Goal: Information Seeking & Learning: Learn about a topic

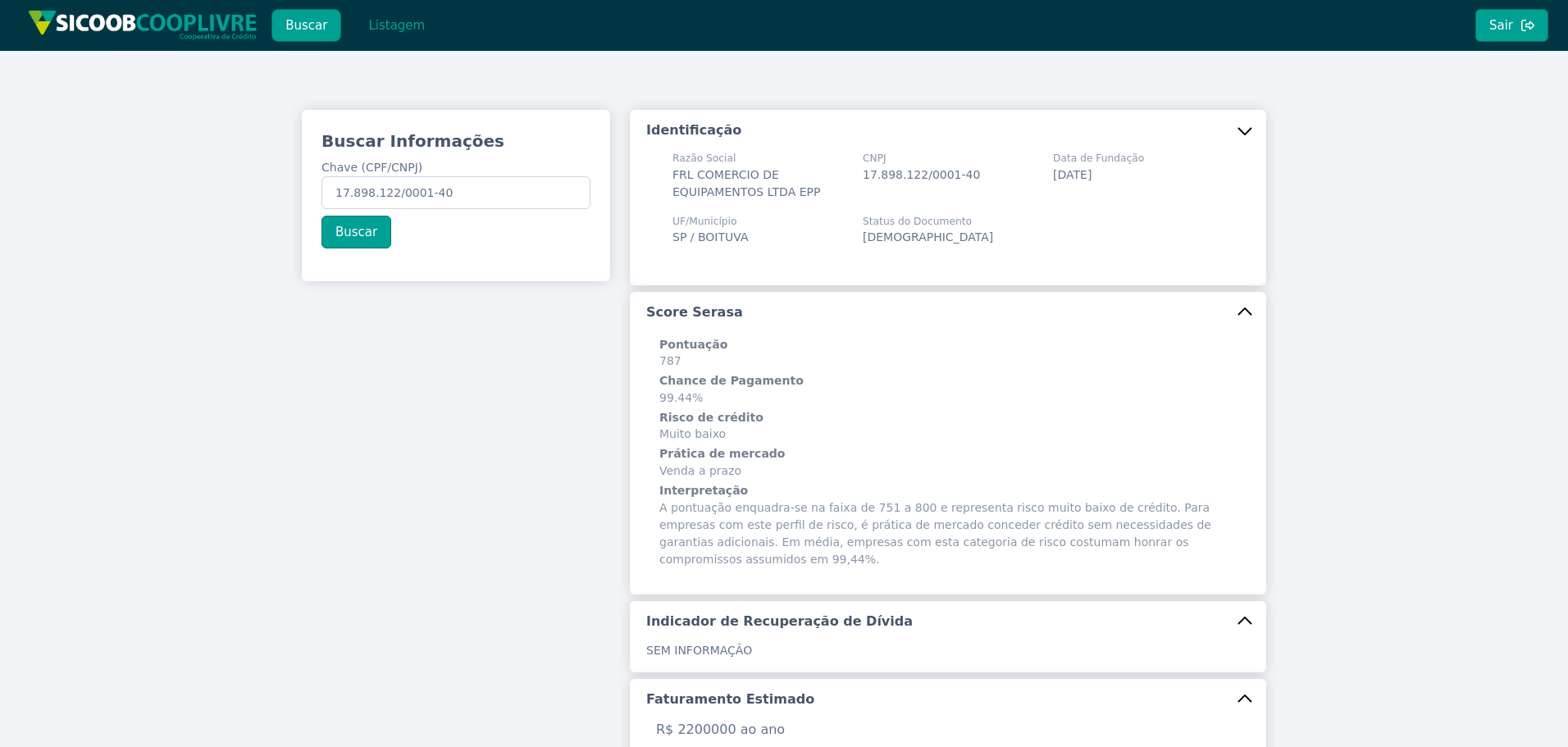
click at [0, 174] on html "Buscar Listagem Sair Buscar Informações Chave (CPF/CNPJ) 17.898.122/0001-40 Bus…" at bounding box center [784, 374] width 1568 height 747
type input "28.062.091/0001-09"
click at [371, 227] on button "Buscar" at bounding box center [356, 232] width 70 height 32
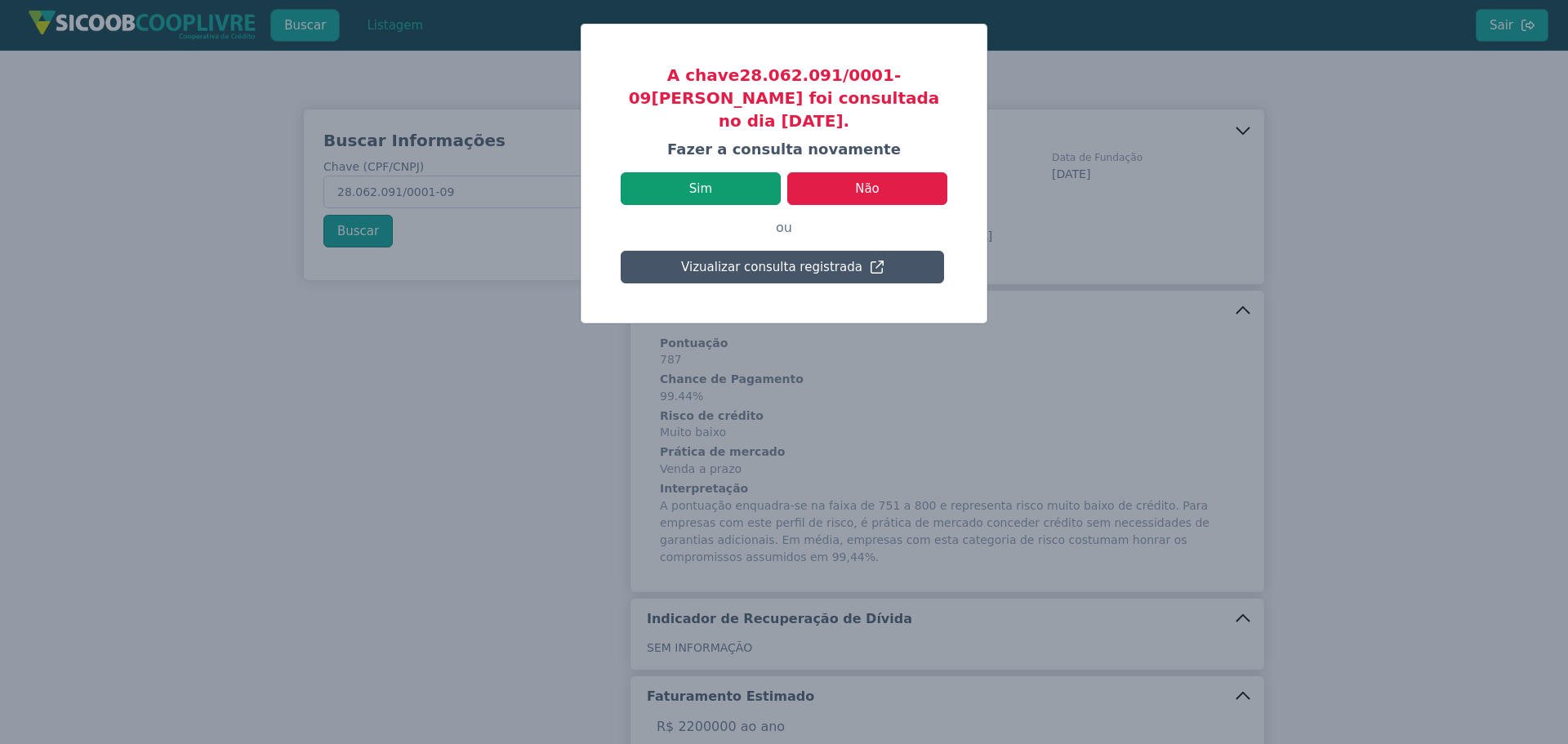
click at [730, 173] on button "Sim" at bounding box center [700, 188] width 160 height 32
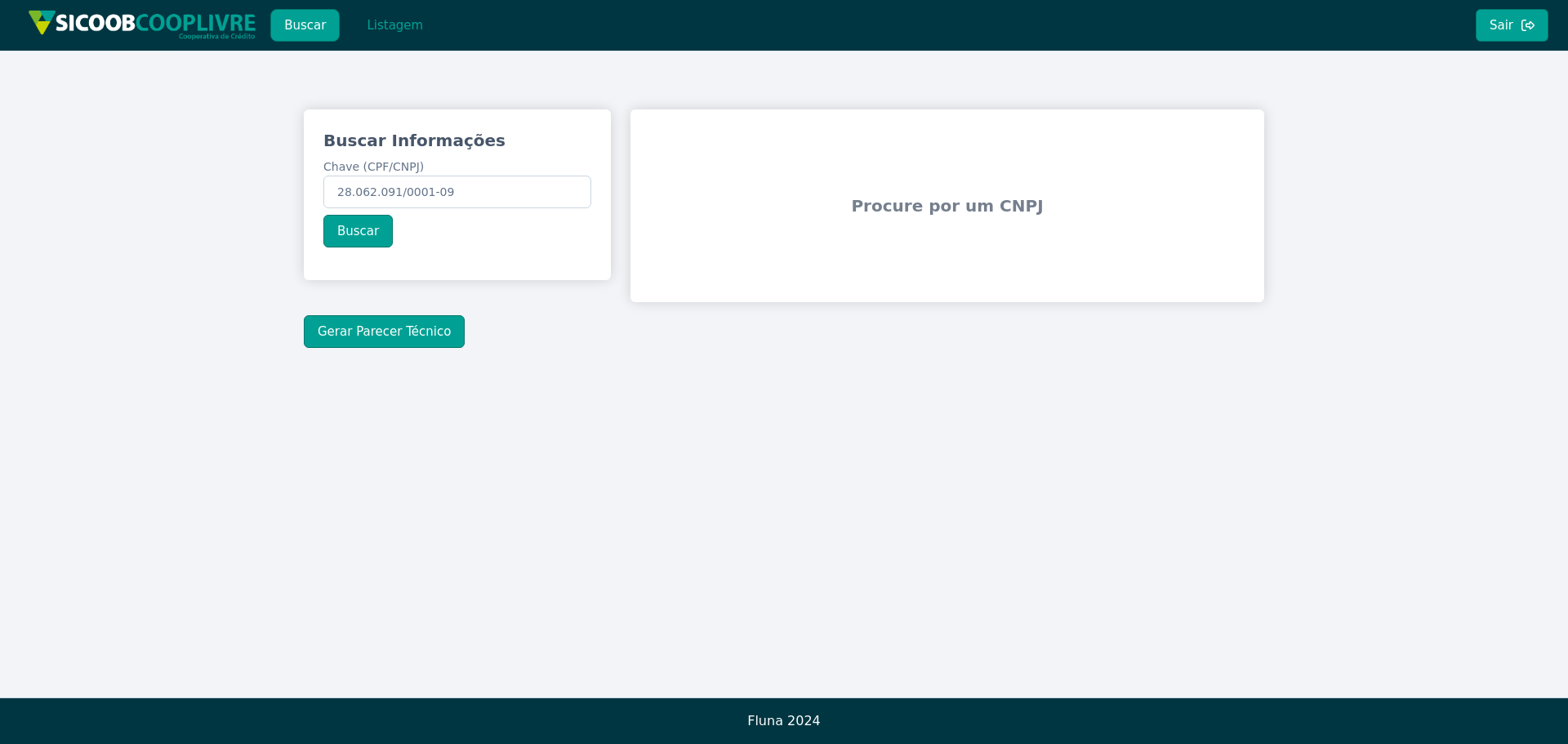
click at [410, 44] on div "Buscar Listagem" at bounding box center [231, 25] width 424 height 51
click at [395, 25] on button "Listagem" at bounding box center [394, 25] width 84 height 32
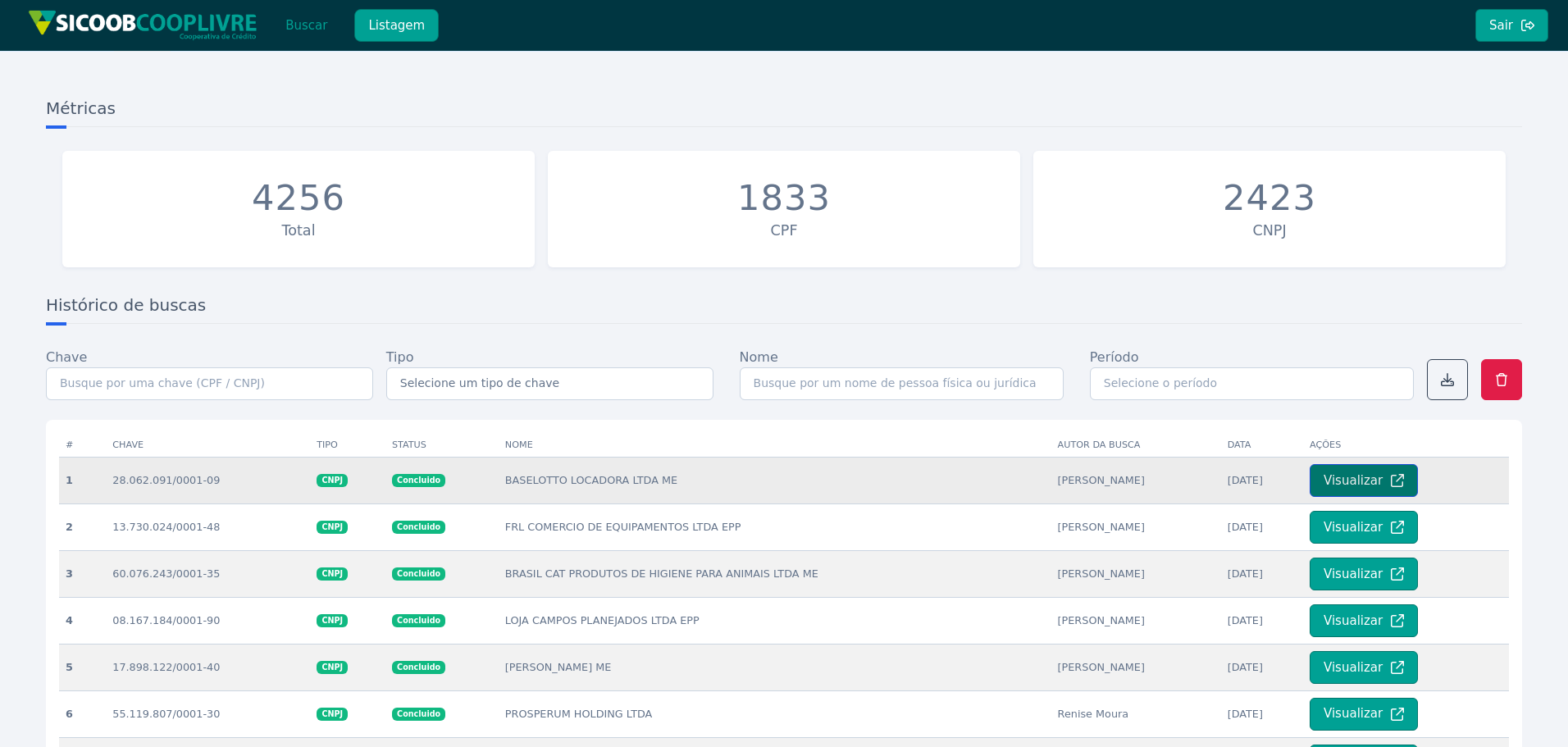
click at [1374, 479] on button "Visualizar" at bounding box center [1364, 480] width 108 height 32
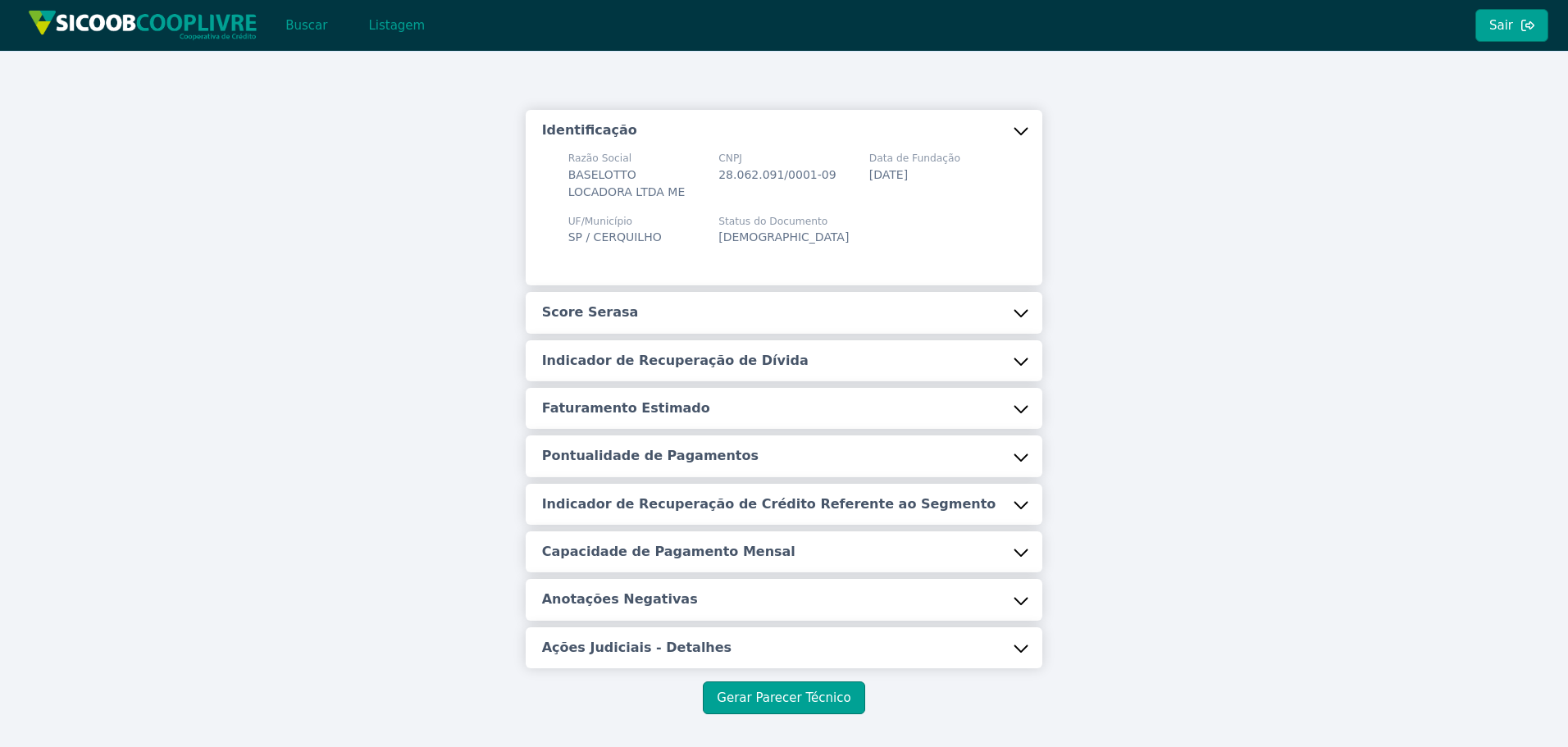
click at [836, 299] on button "Score Serasa" at bounding box center [784, 312] width 517 height 41
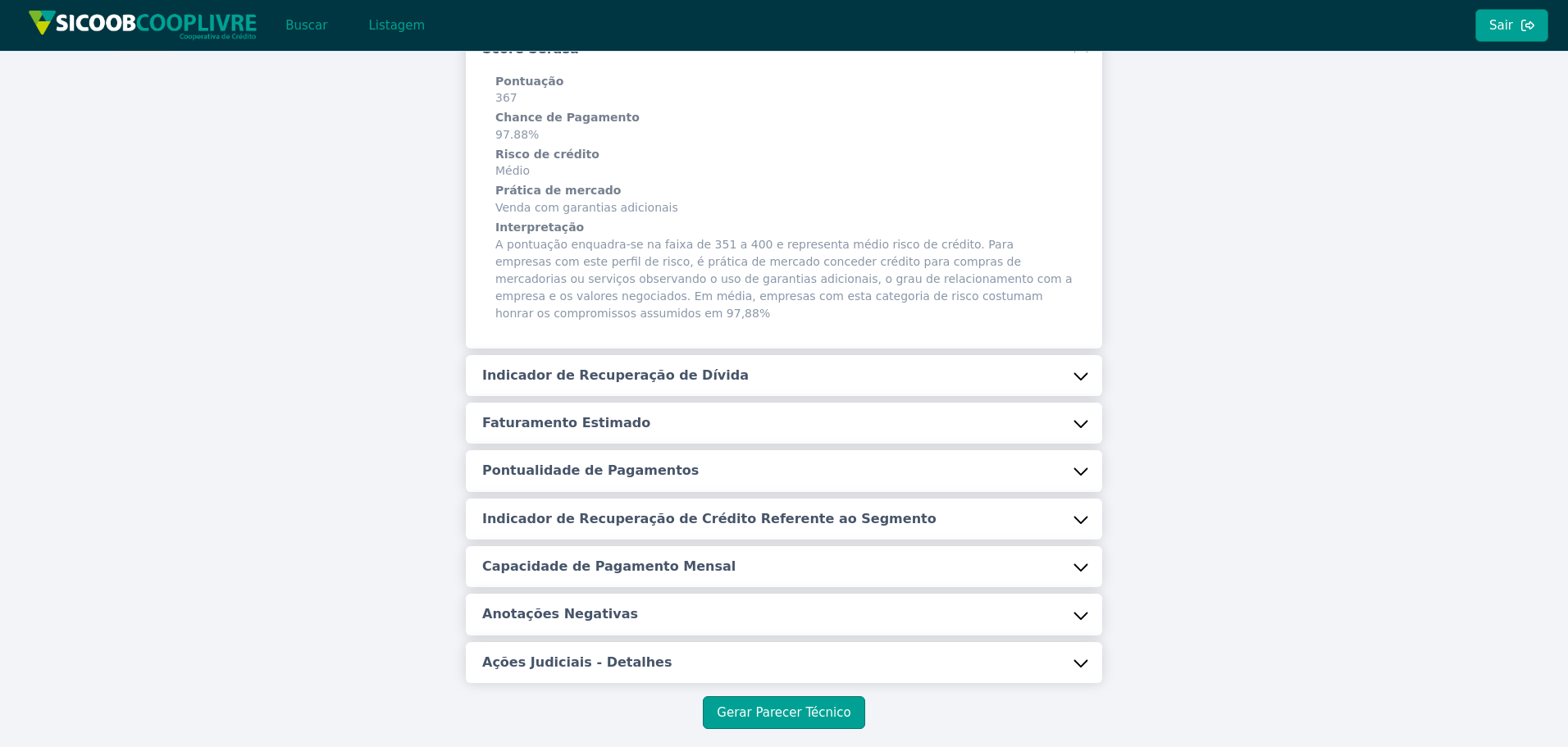
scroll to position [316, 0]
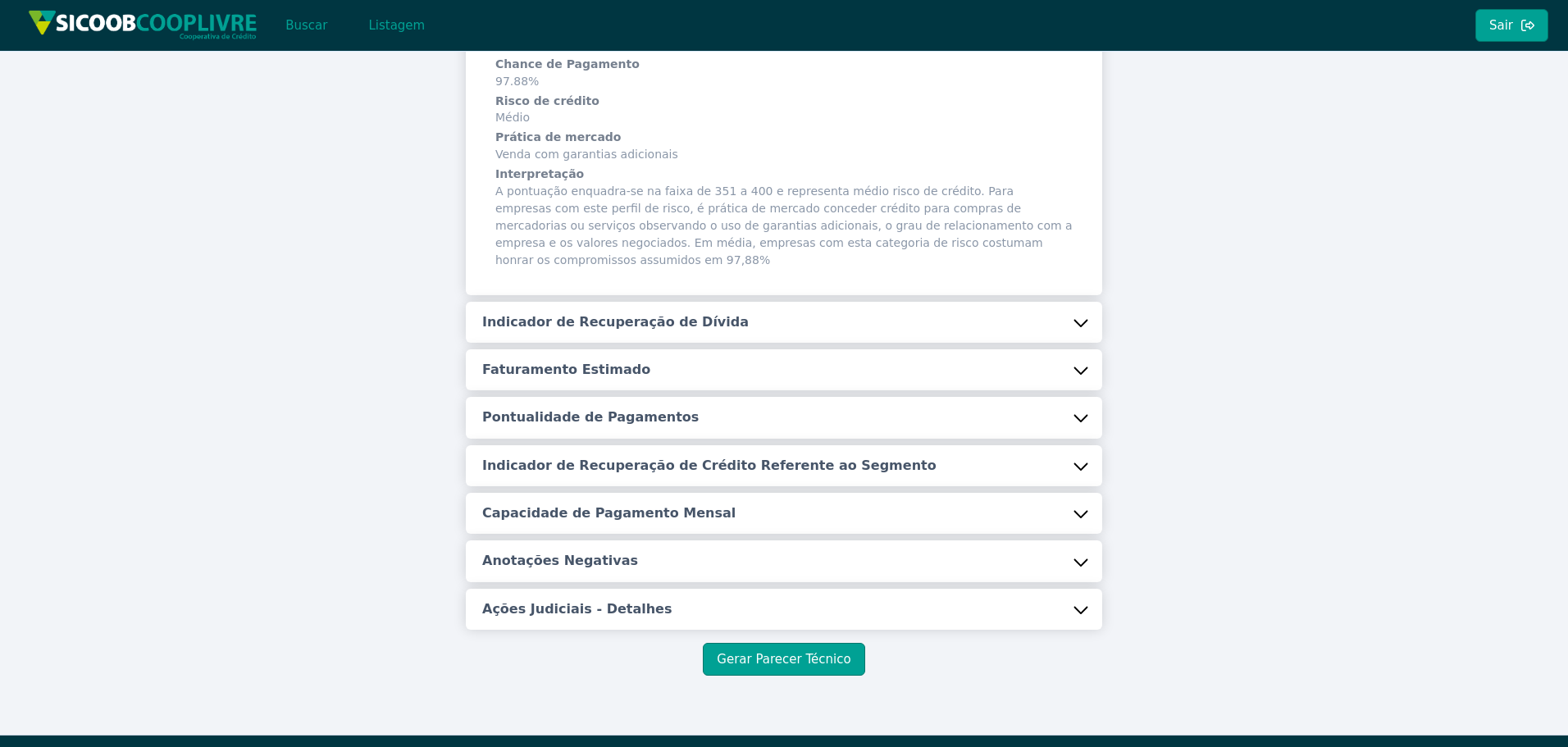
click at [709, 301] on button "Indicador de Recuperação de Dívida" at bounding box center [784, 322] width 636 height 41
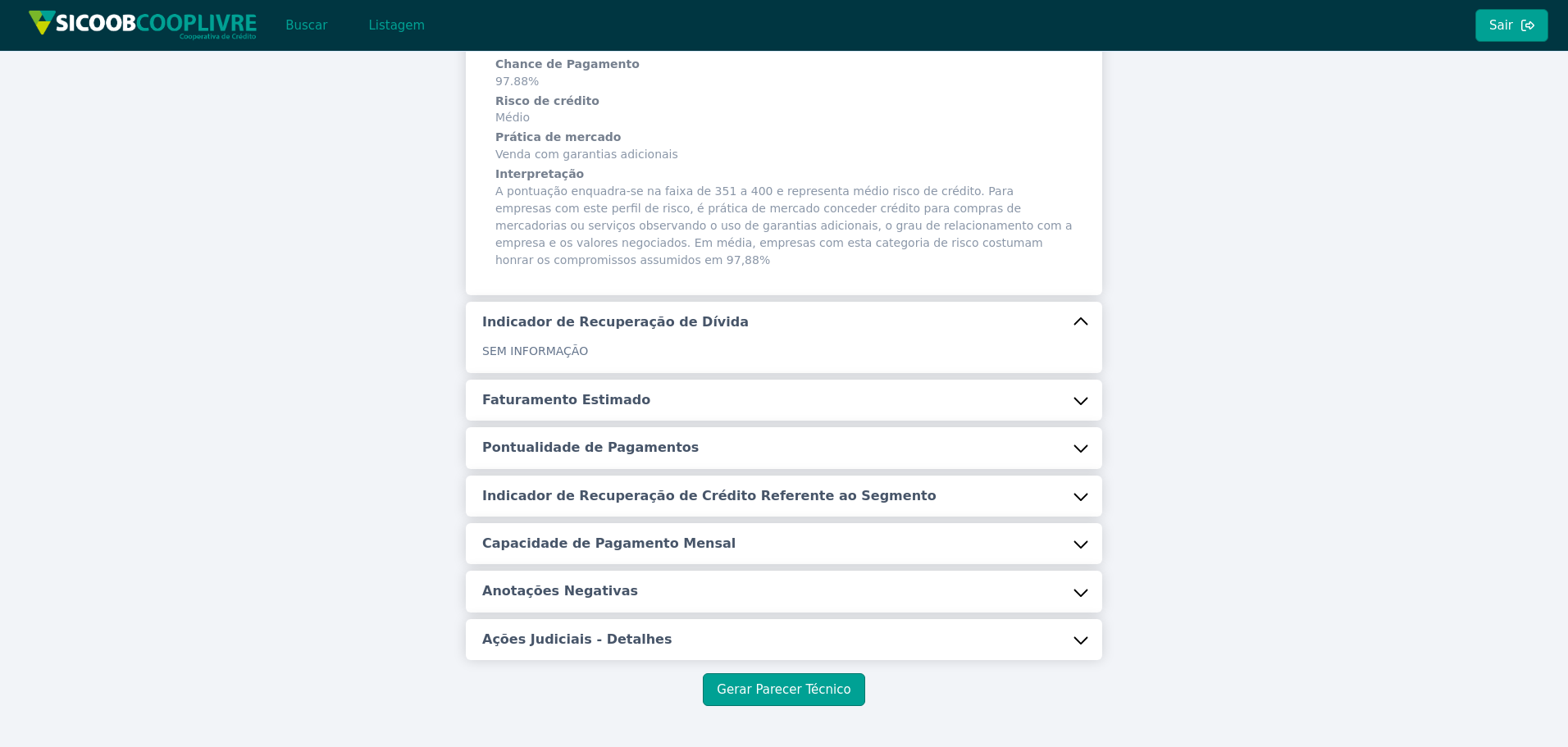
click at [647, 380] on button "Faturamento Estimado" at bounding box center [784, 400] width 636 height 41
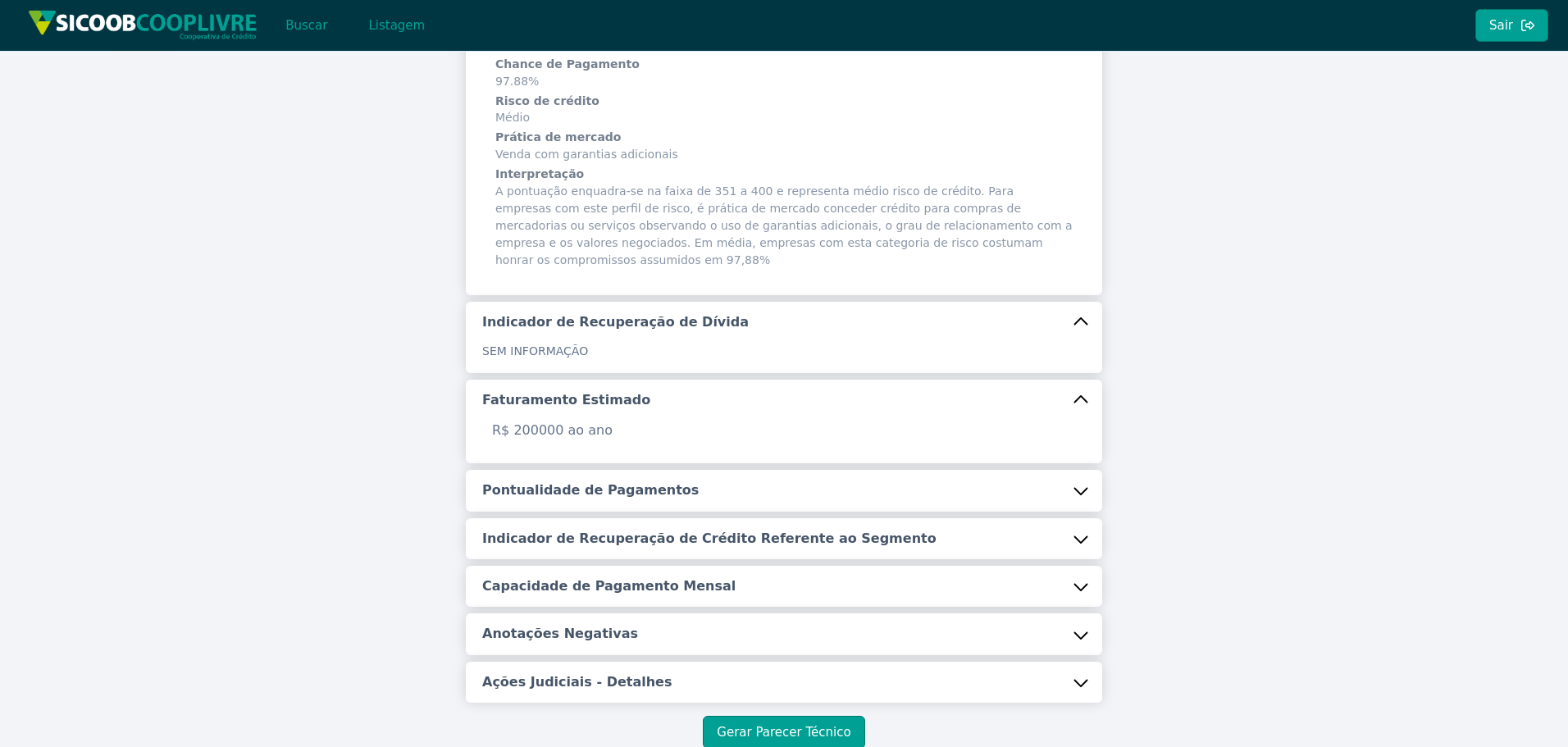
click at [578, 471] on button "Pontualidade de Pagamentos" at bounding box center [784, 490] width 636 height 41
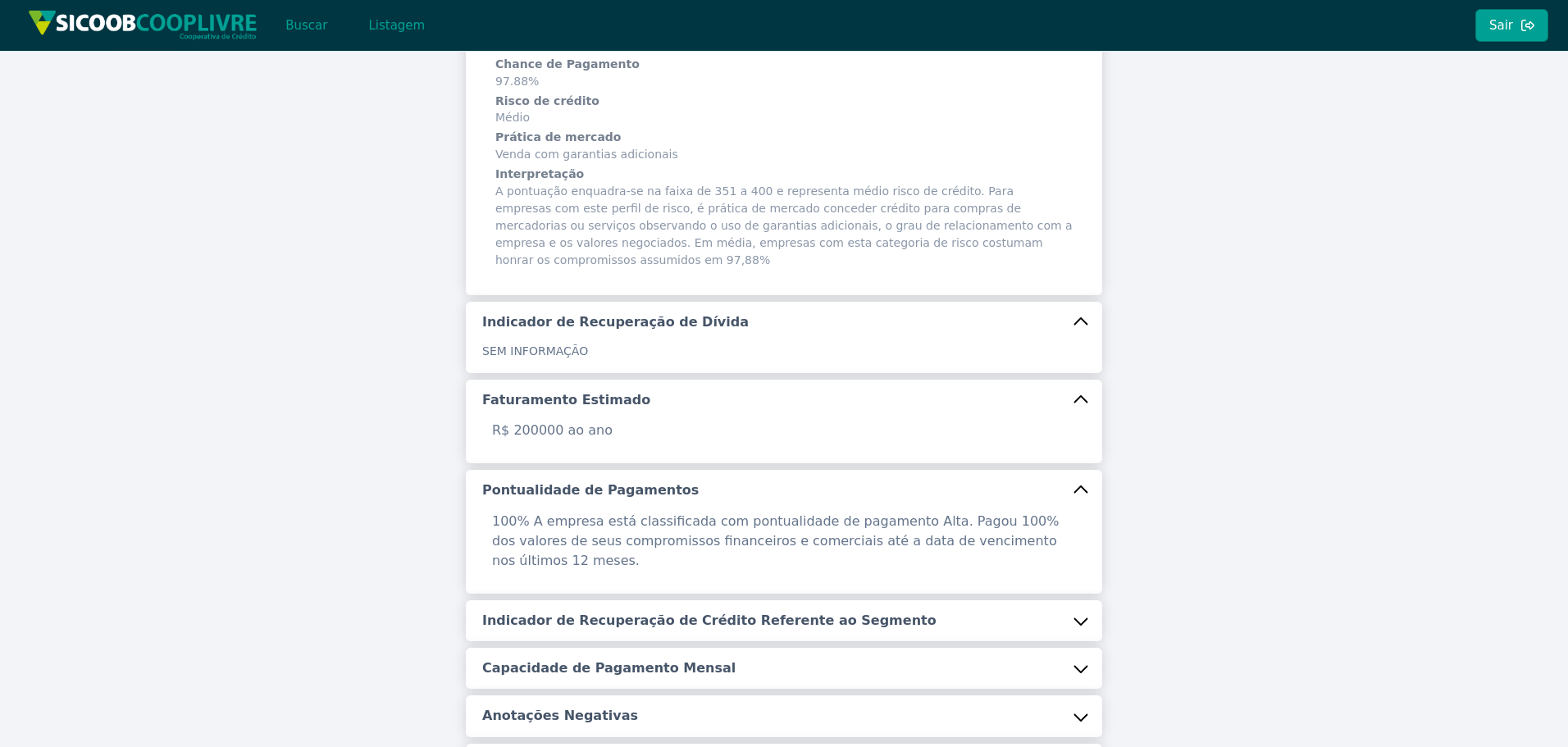
click at [563, 600] on button "Indicador de Recuperação de Crédito Referente ao Segmento" at bounding box center [784, 620] width 636 height 41
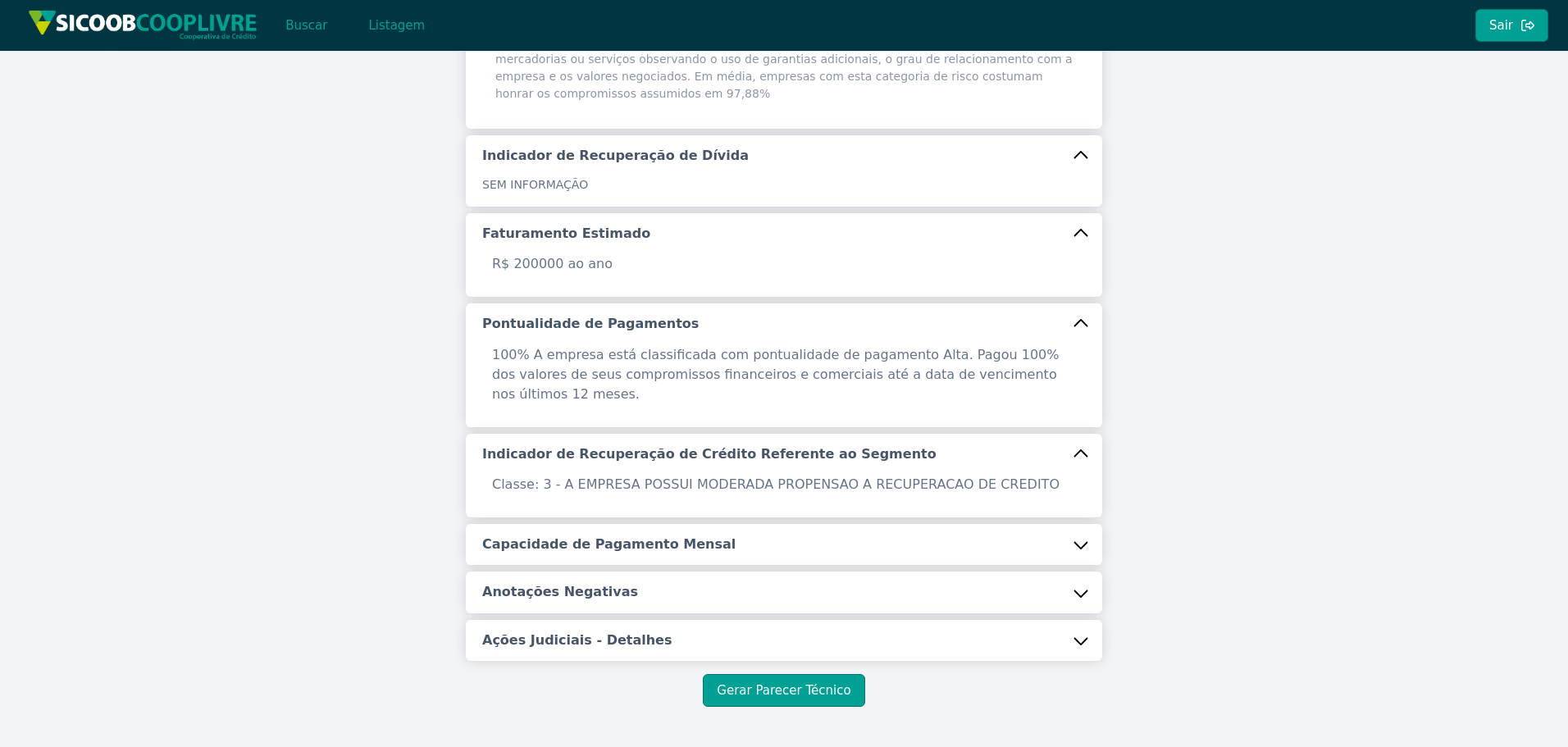
scroll to position [494, 0]
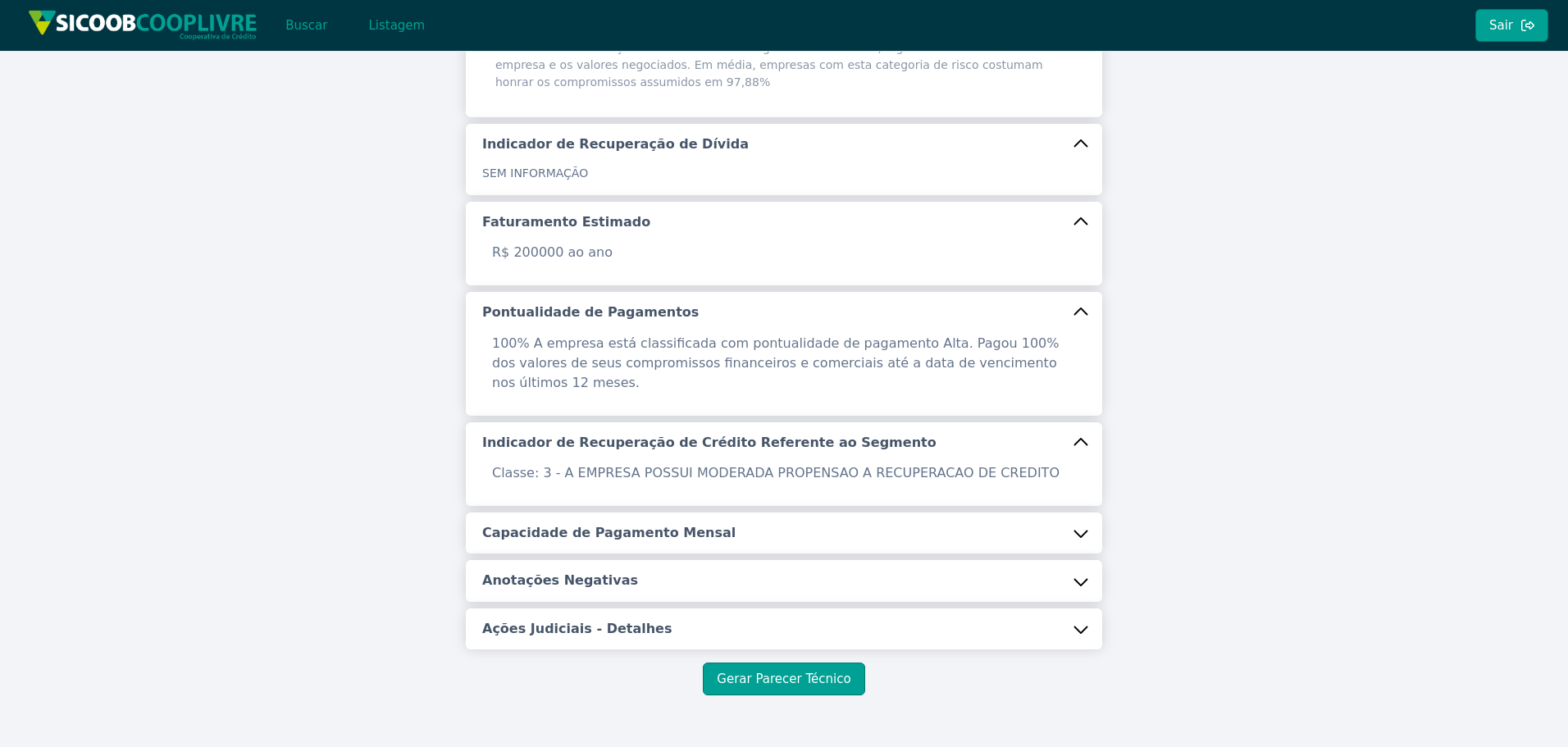
click at [579, 513] on button "Capacidade de Pagamento Mensal" at bounding box center [784, 533] width 636 height 41
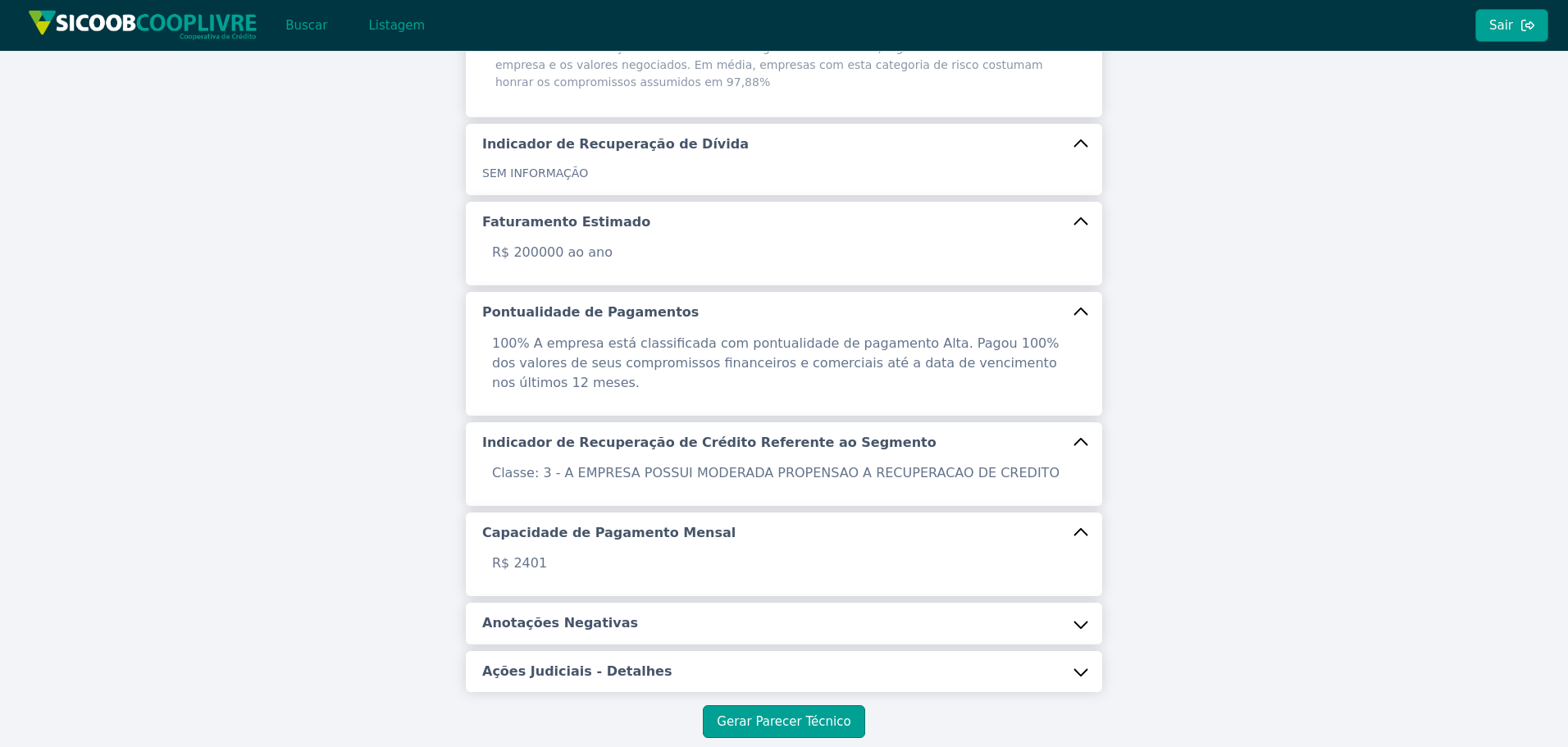
click at [547, 614] on h5 "Anotações Negativas" at bounding box center [560, 622] width 156 height 18
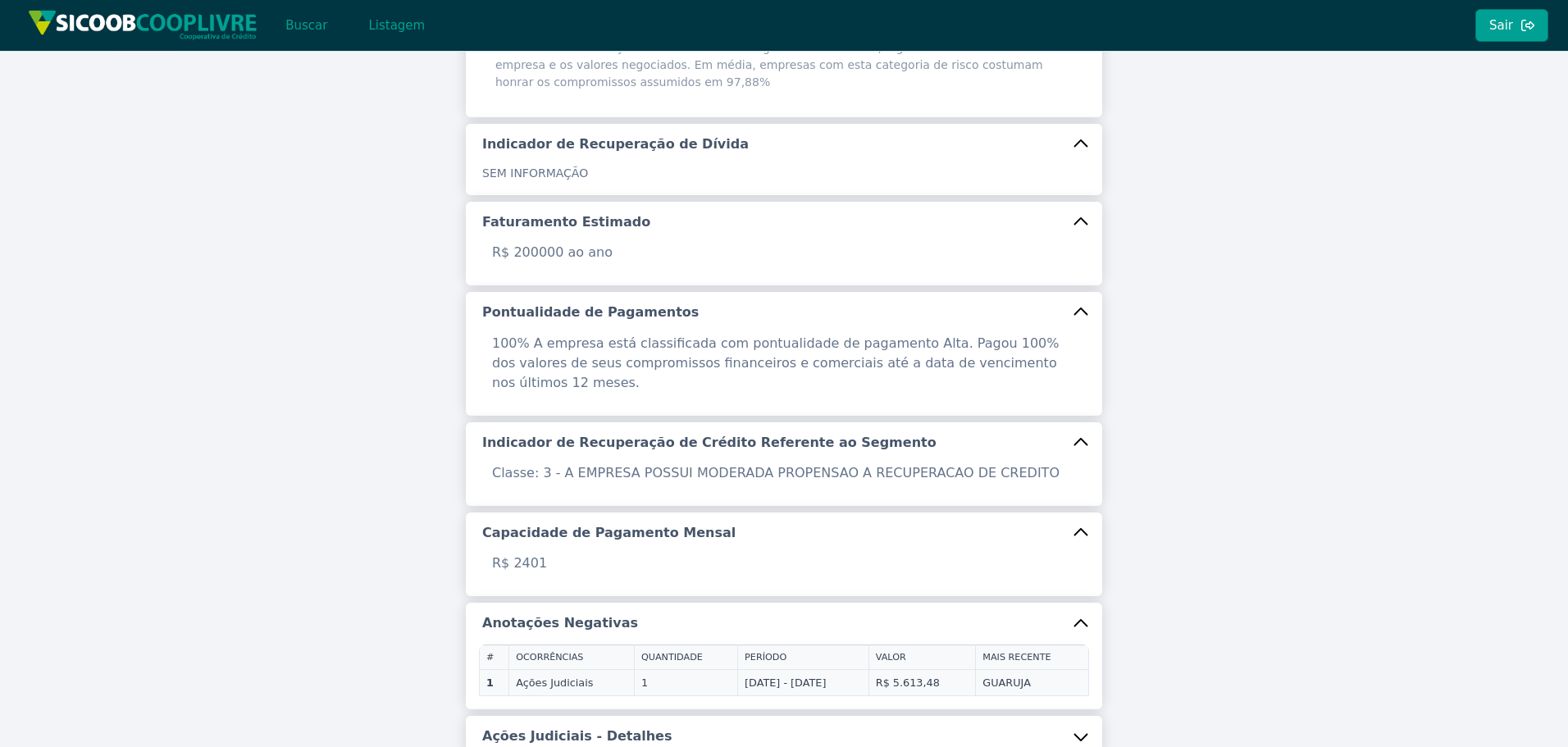
click at [538, 715] on button "Ações Judiciais - Detalhes" at bounding box center [784, 736] width 636 height 41
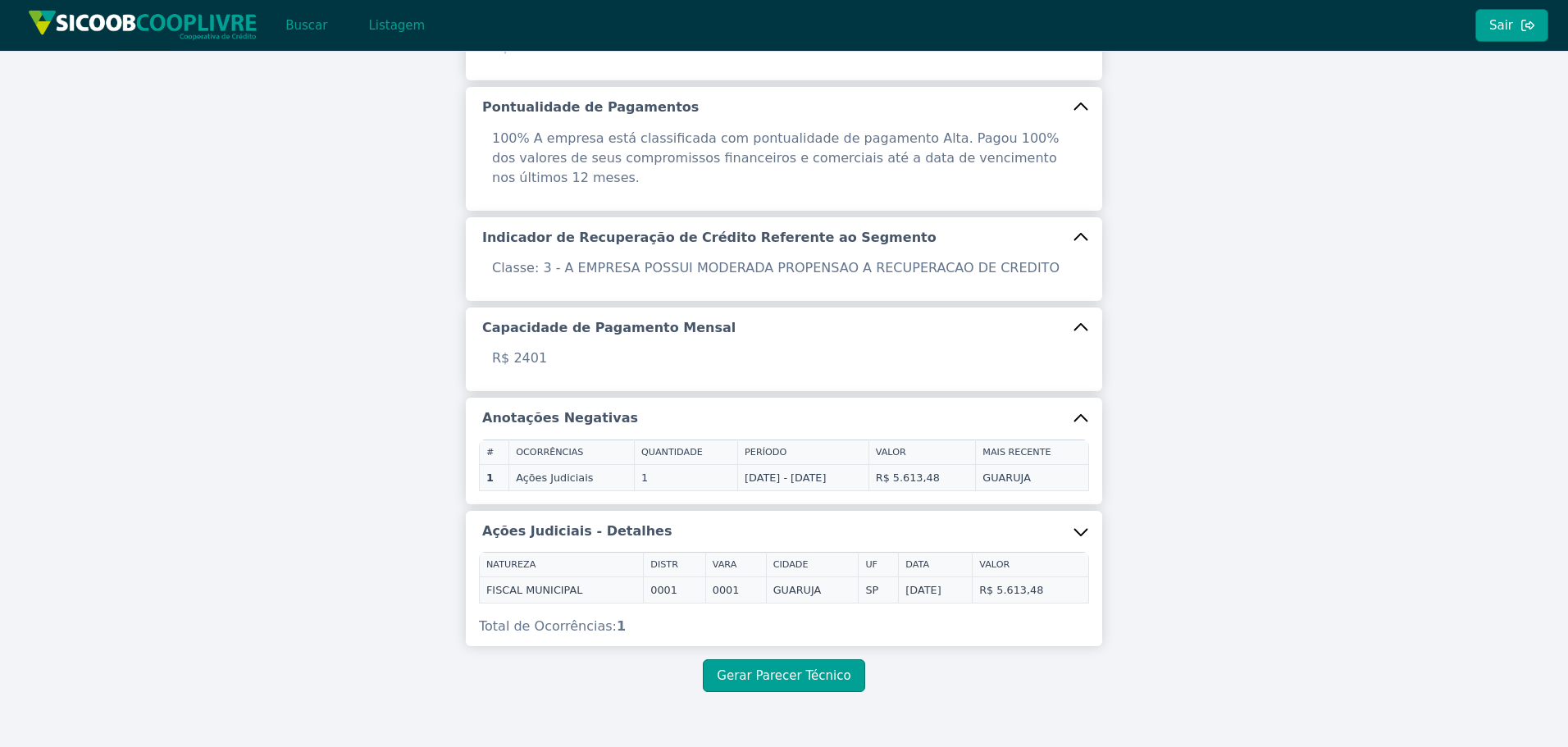
scroll to position [703, 0]
click at [784, 656] on button "Gerar Parecer Técnico" at bounding box center [784, 672] width 161 height 32
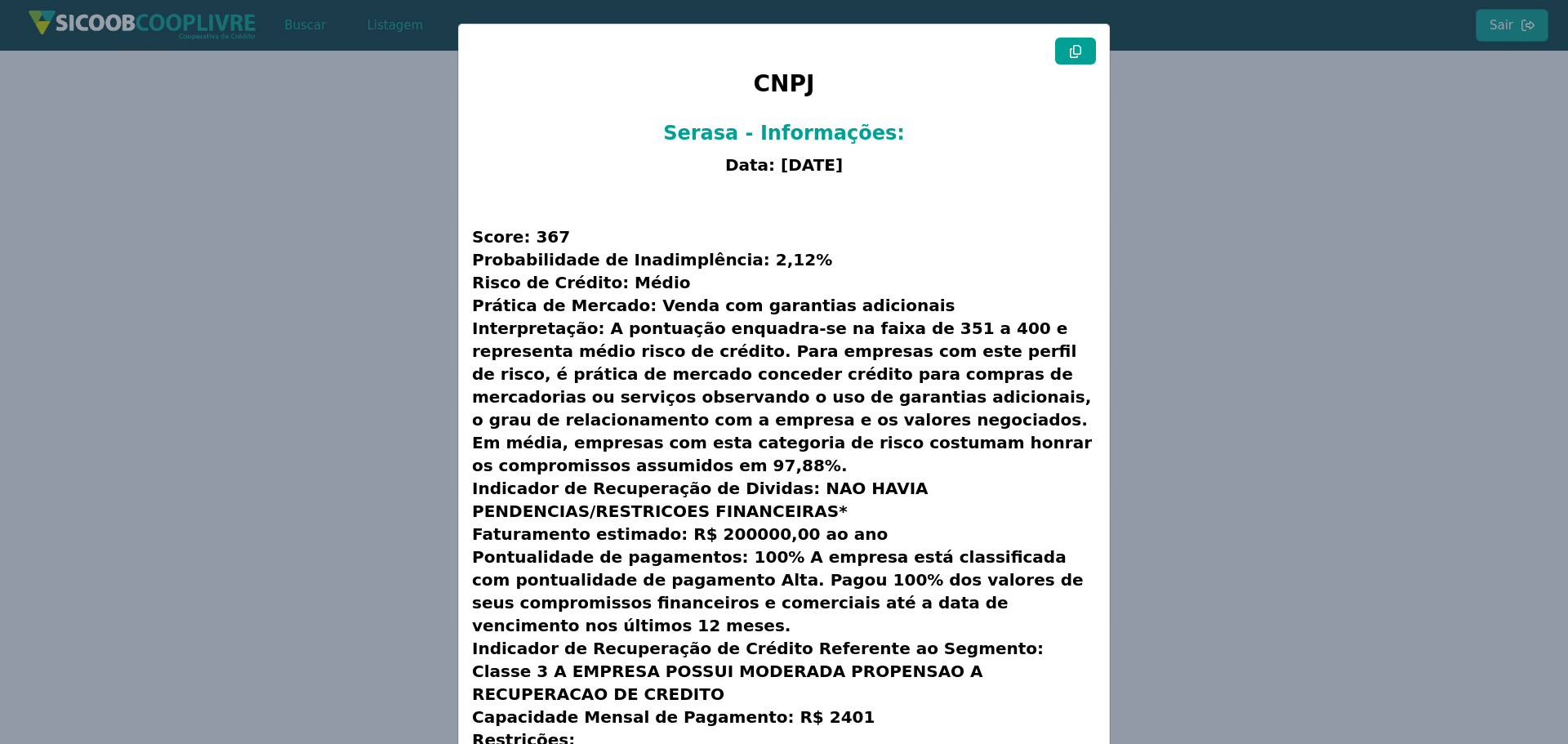
click at [1071, 56] on icon at bounding box center [1076, 52] width 13 height 13
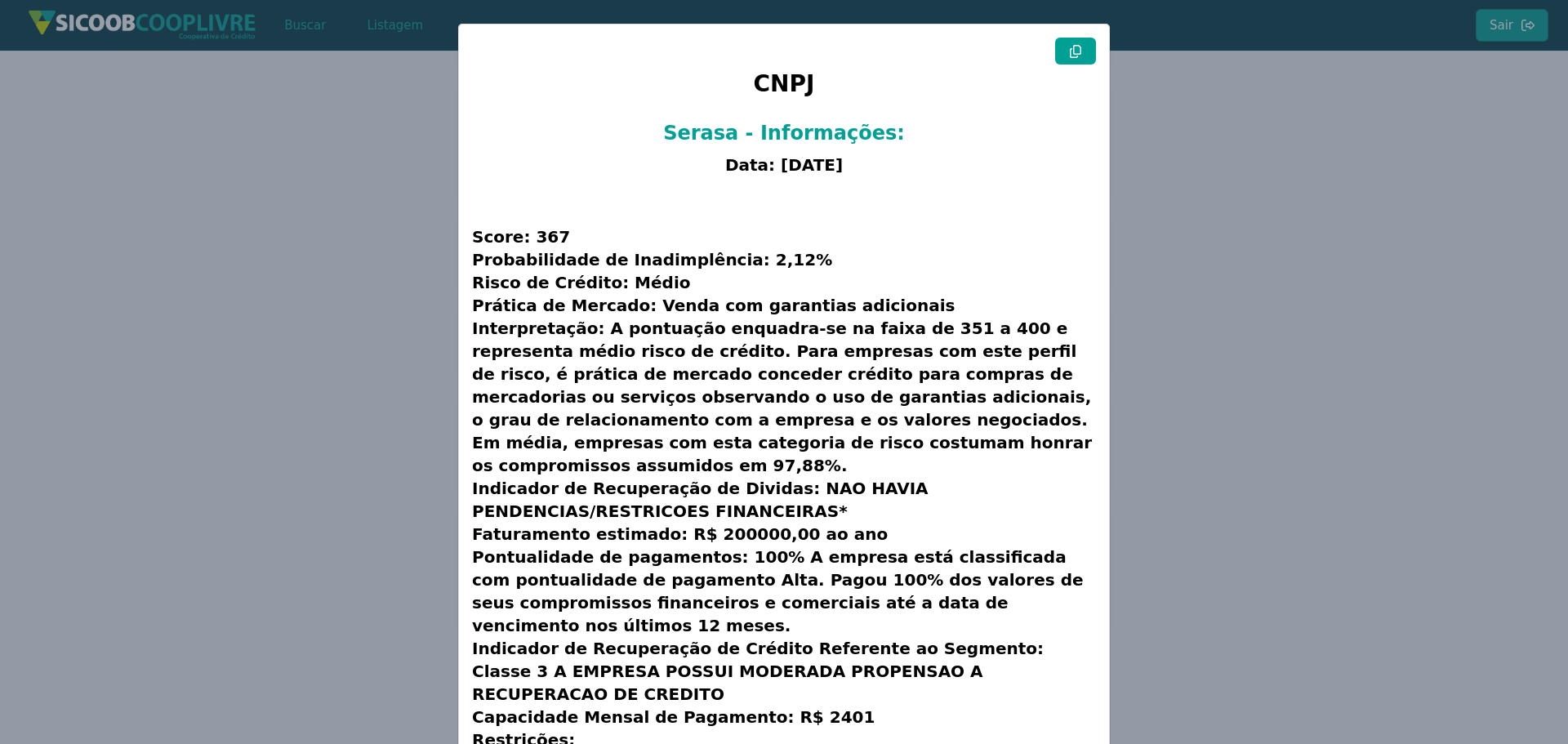
click at [191, 289] on modal-container "CNPJ Serasa - Informações: Data: 26/09/2025 Score: 367 Probabilidade de Inadimp…" at bounding box center [784, 372] width 1568 height 744
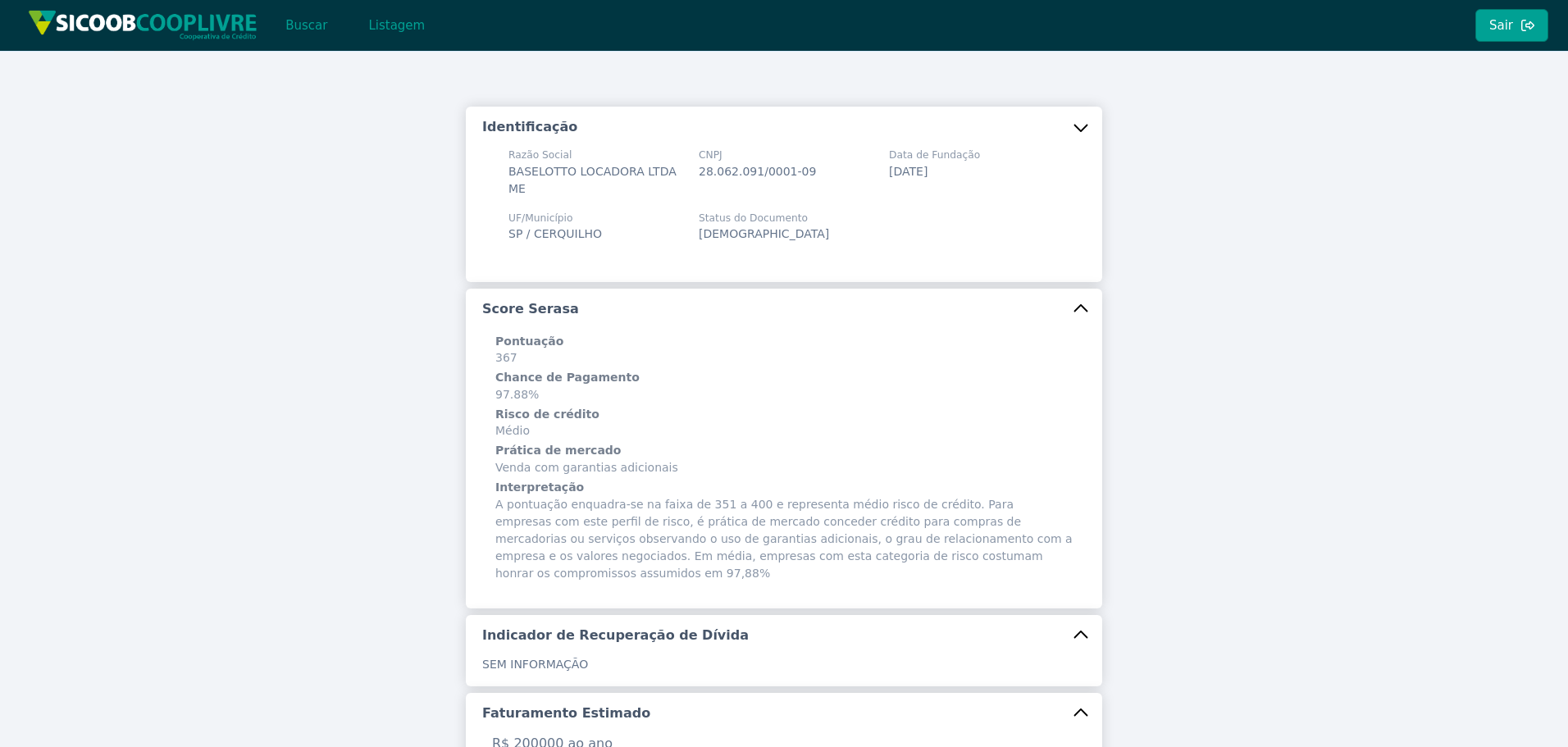
scroll to position [0, 0]
click at [300, 25] on button "Buscar" at bounding box center [306, 25] width 70 height 32
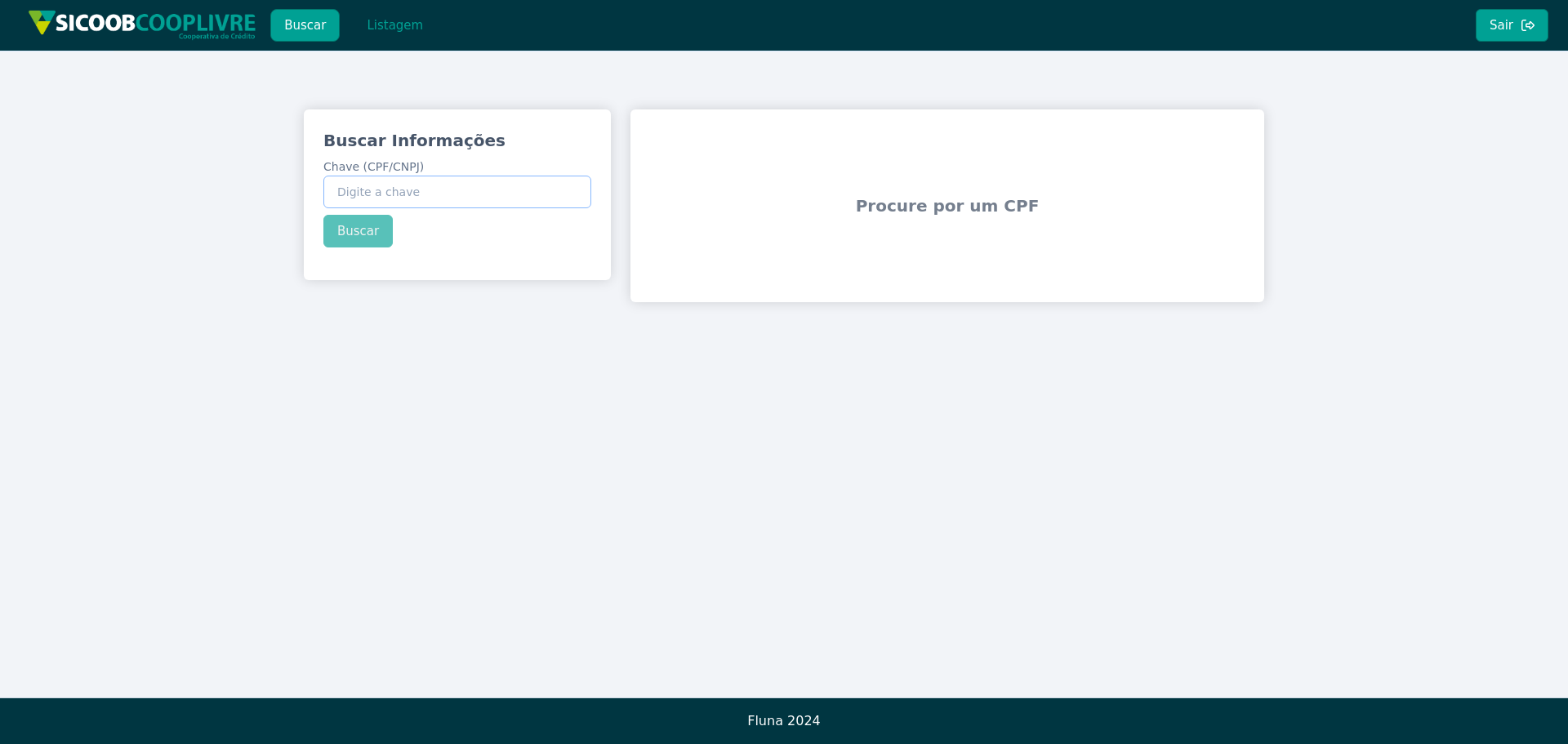
click at [401, 187] on input "Chave (CPF/CNPJ)" at bounding box center [457, 191] width 268 height 32
paste input "932.086.778-04"
type input "932.086.778-04"
click at [367, 239] on div "Buscar Informações Chave (CPF/CNPJ) 932.086.778-04 Buscar" at bounding box center [457, 188] width 308 height 158
click at [367, 237] on button "Buscar" at bounding box center [357, 231] width 69 height 32
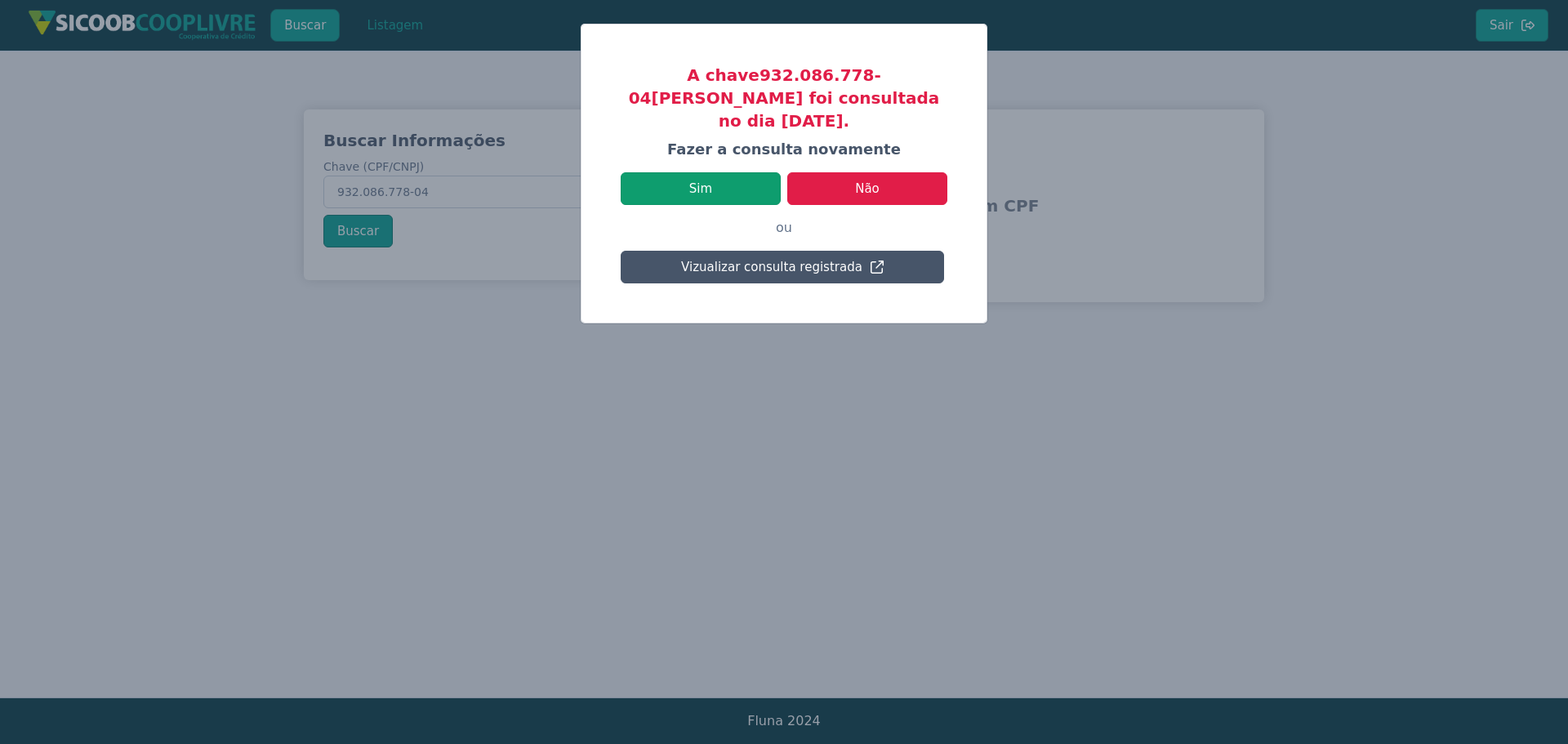
click at [734, 173] on button "Sim" at bounding box center [700, 188] width 160 height 32
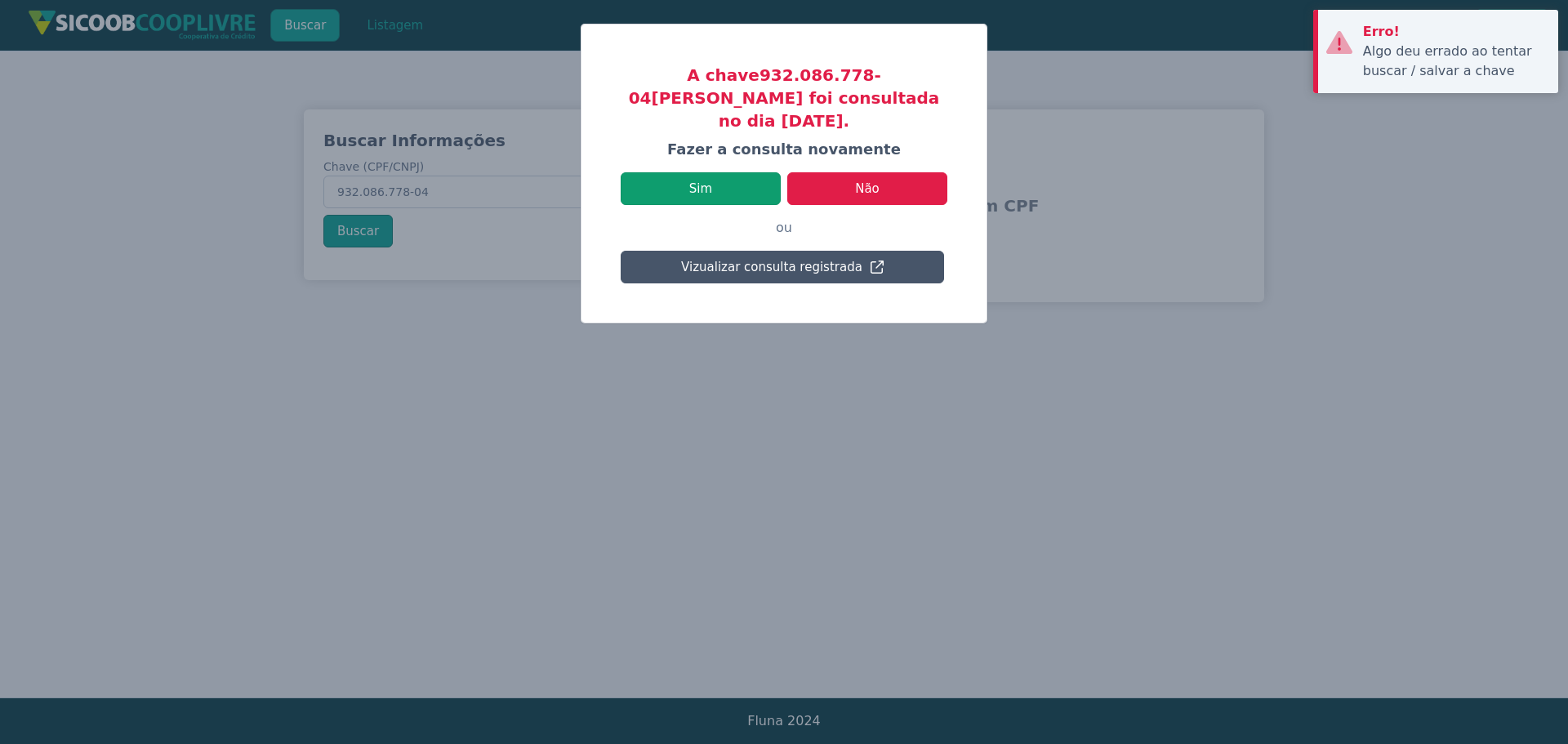
click at [734, 173] on button "Sim" at bounding box center [700, 188] width 160 height 32
click at [249, 392] on modal-container "A chave 932.086.778-04 já foi consultada no dia 29/07/2024. Fazer a consulta no…" at bounding box center [784, 372] width 1568 height 744
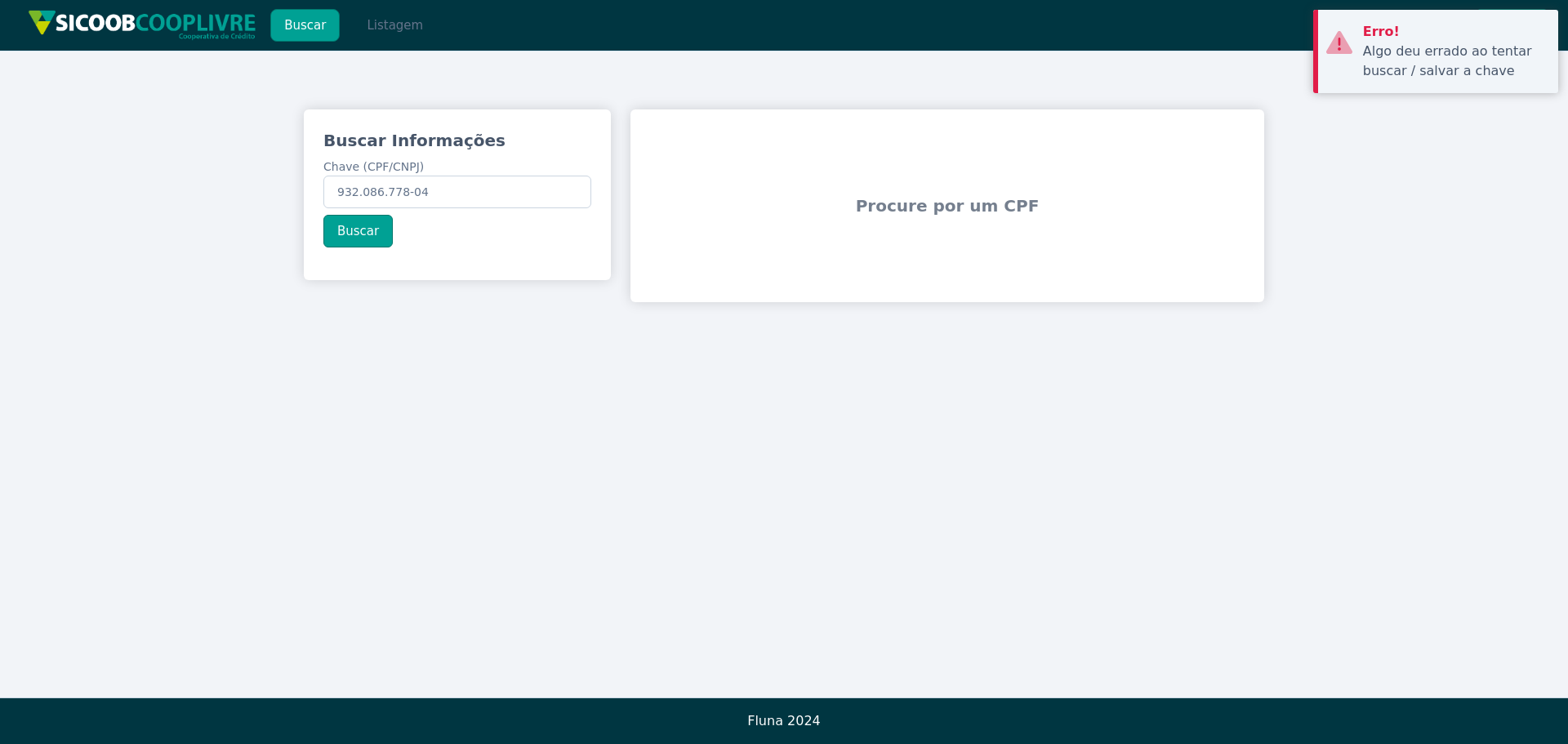
click at [394, 28] on button "Listagem" at bounding box center [394, 25] width 84 height 32
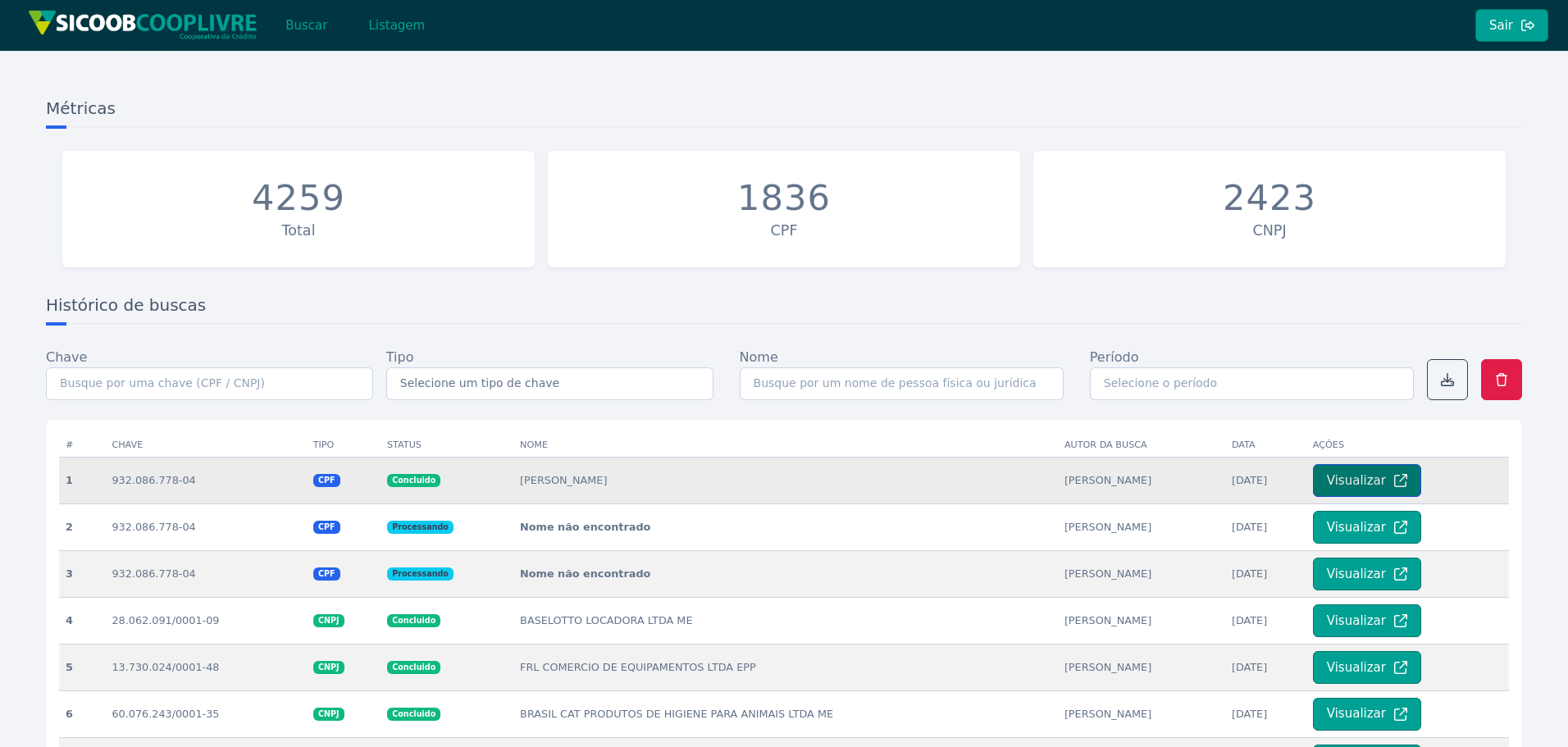
click at [1348, 493] on button "Visualizar" at bounding box center [1367, 480] width 108 height 32
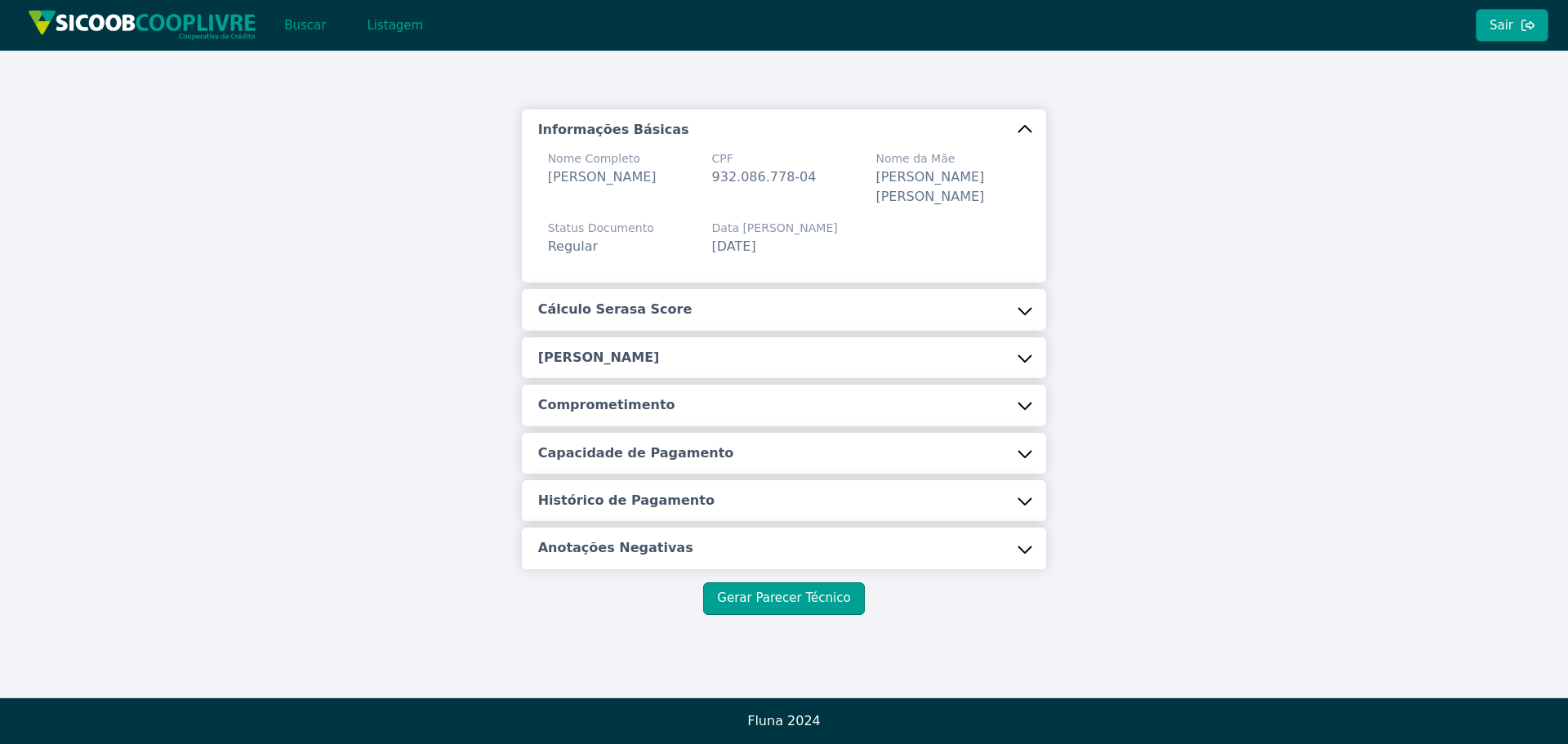
click at [802, 306] on button "Cálculo Serasa Score" at bounding box center [784, 309] width 525 height 41
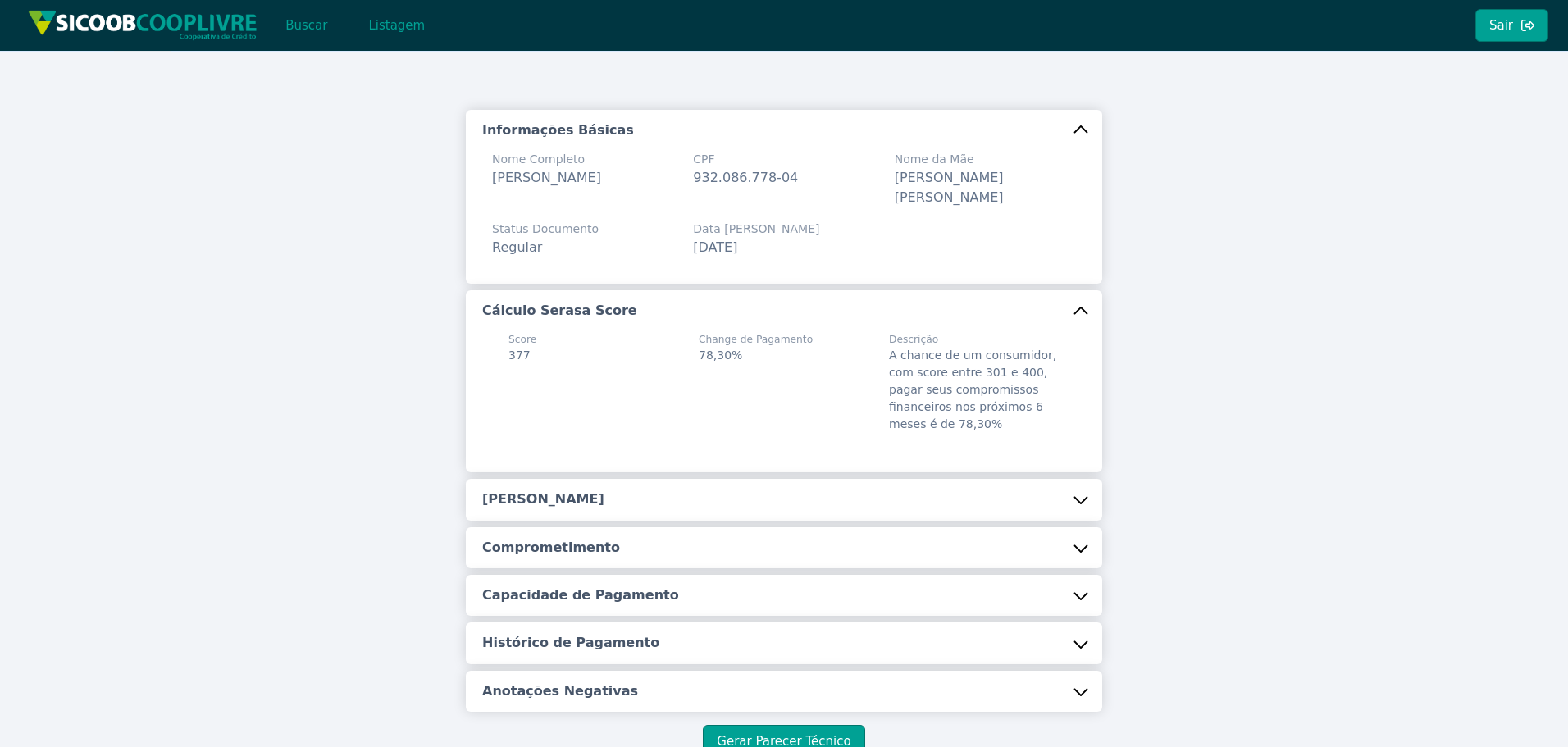
click at [798, 310] on button "Cálculo Serasa Score" at bounding box center [784, 310] width 636 height 41
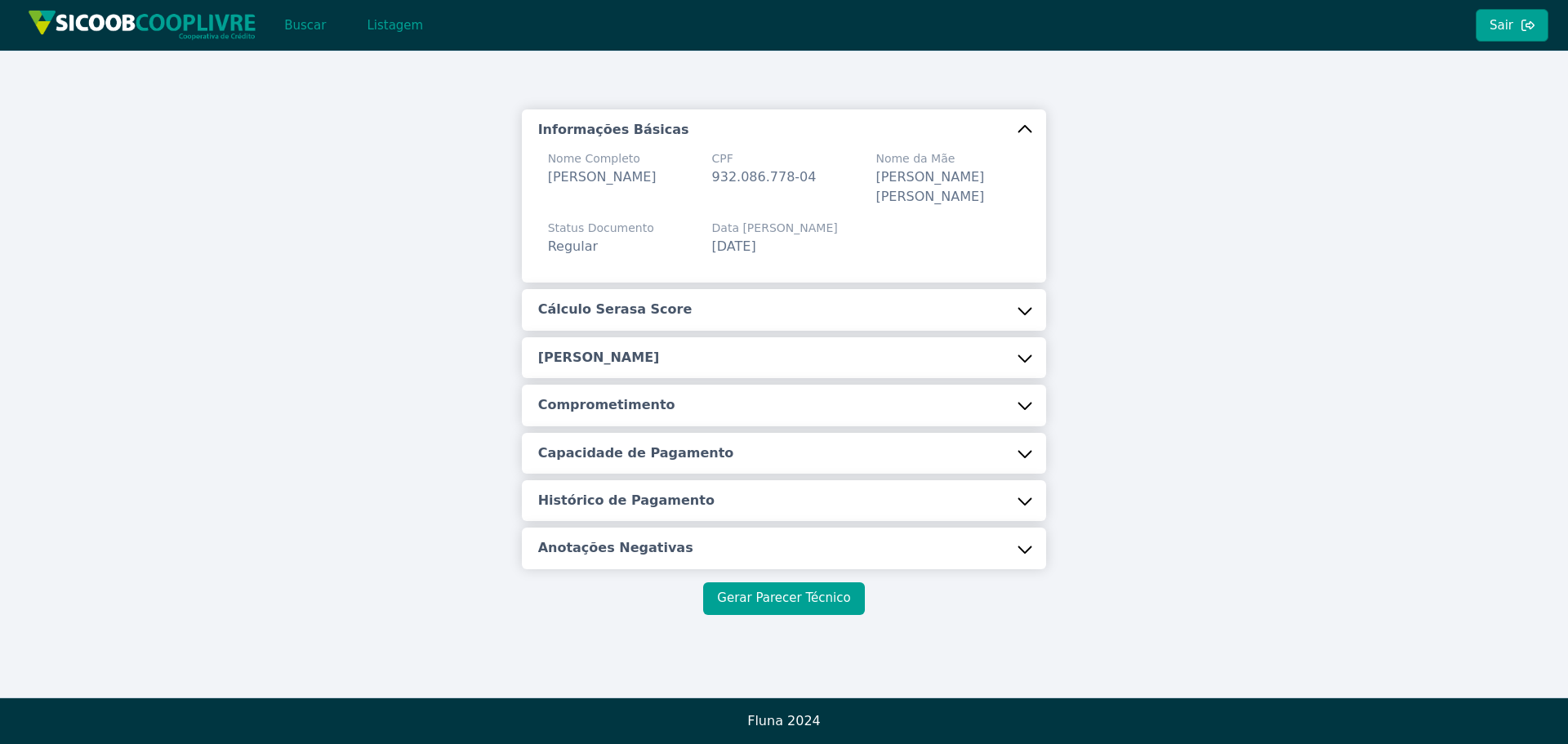
click at [793, 596] on button "Gerar Parecer Técnico" at bounding box center [784, 598] width 161 height 32
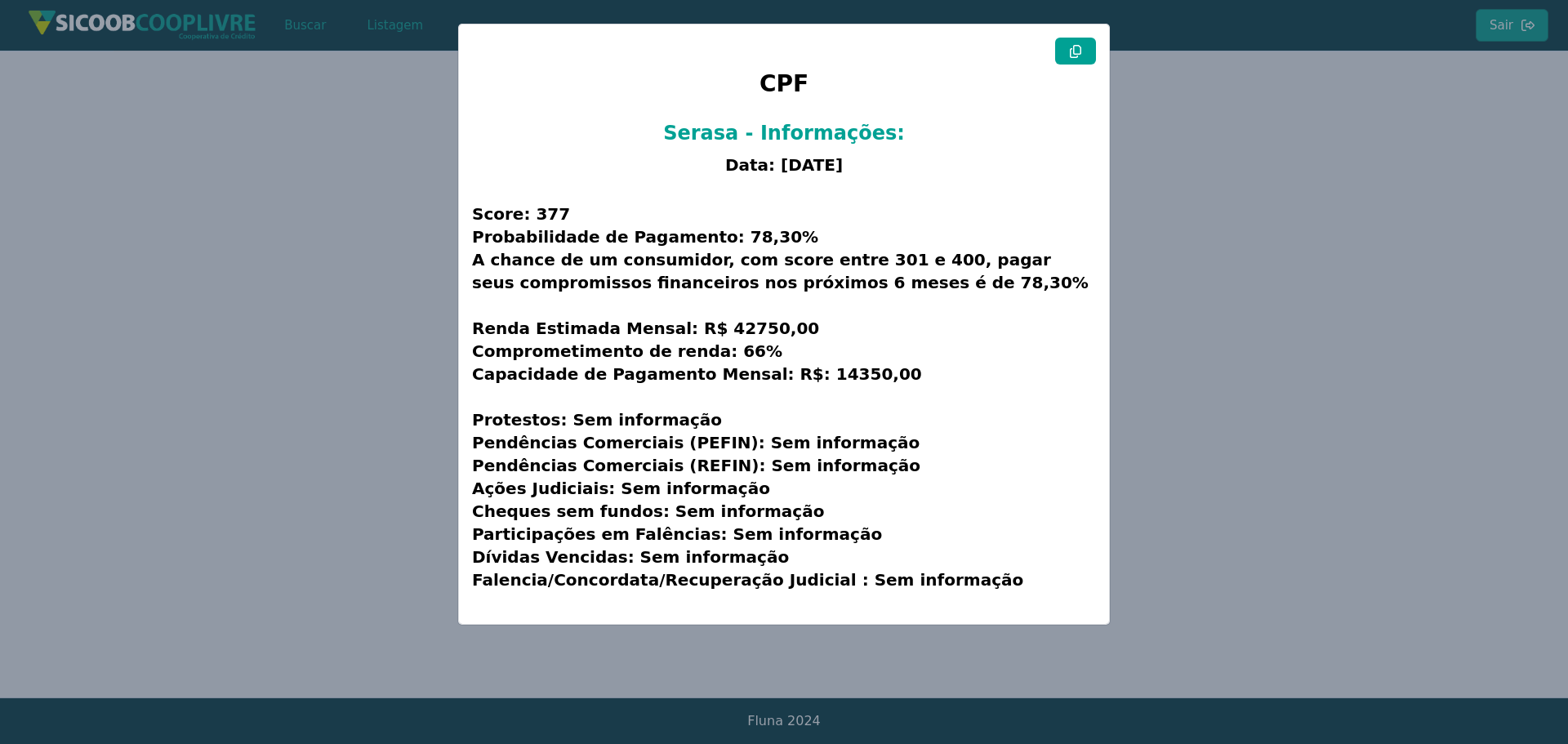
click at [1076, 58] on button at bounding box center [1076, 51] width 41 height 27
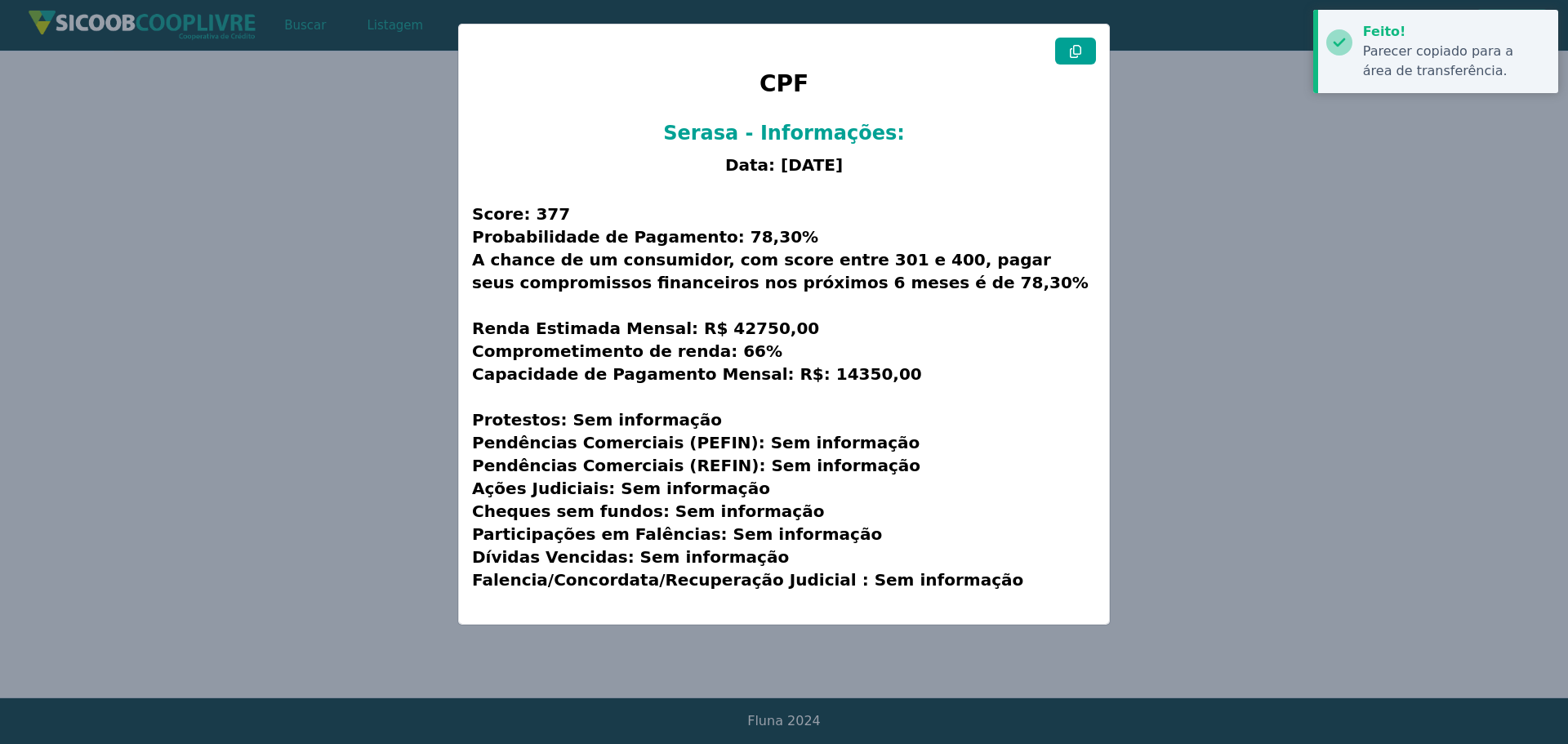
click at [1076, 58] on button at bounding box center [1076, 51] width 41 height 27
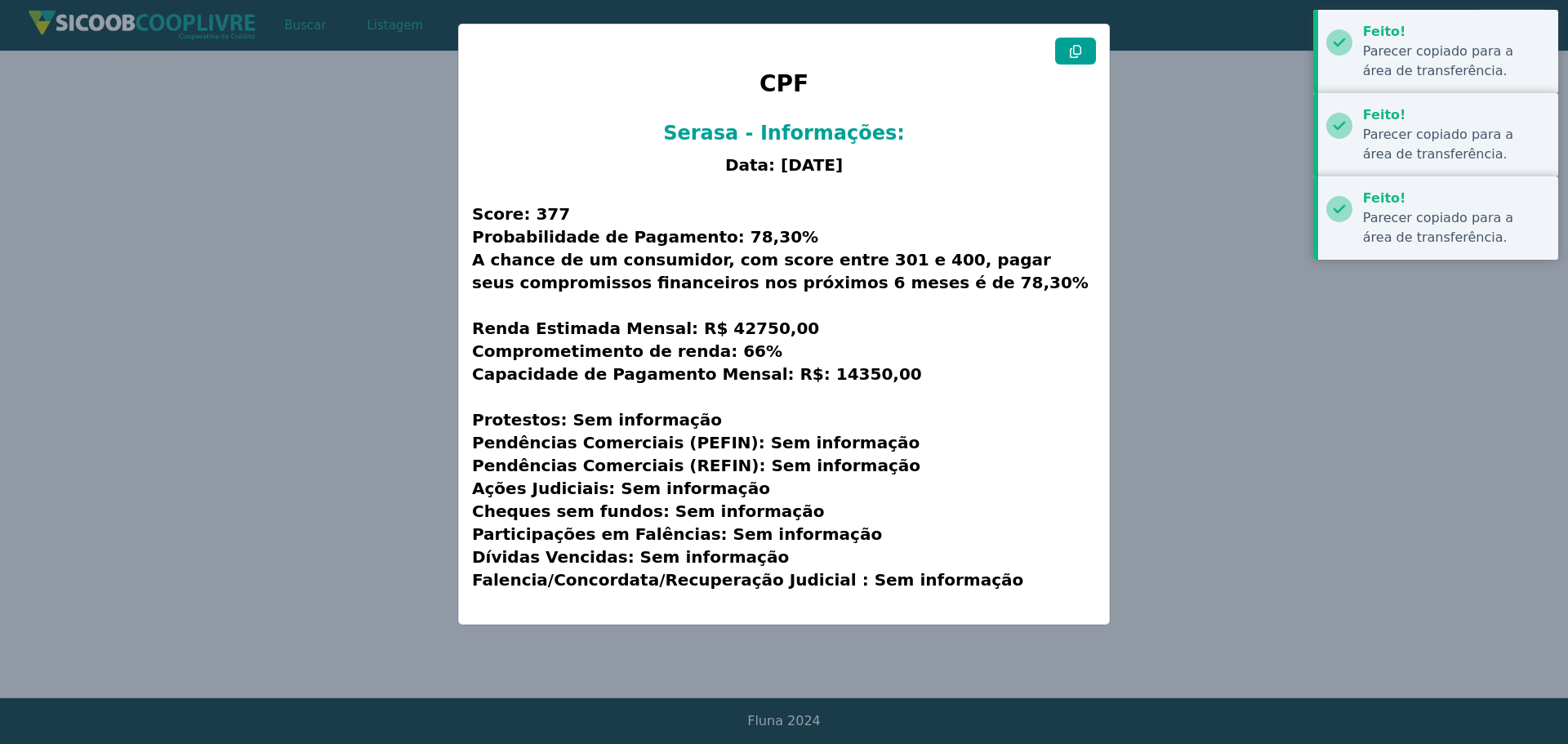
click at [1076, 58] on button at bounding box center [1076, 51] width 41 height 27
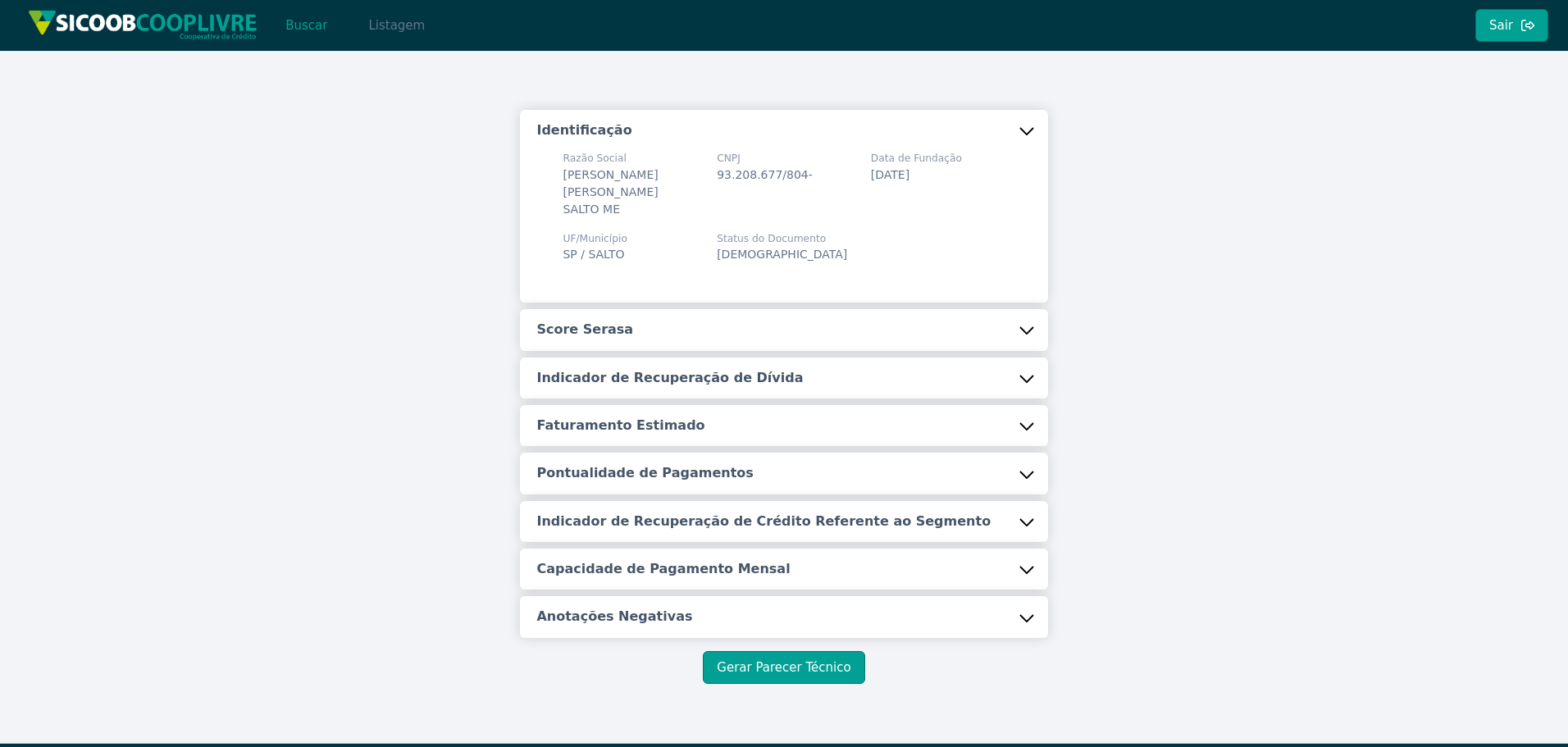
click at [408, 32] on button "Listagem" at bounding box center [396, 25] width 84 height 32
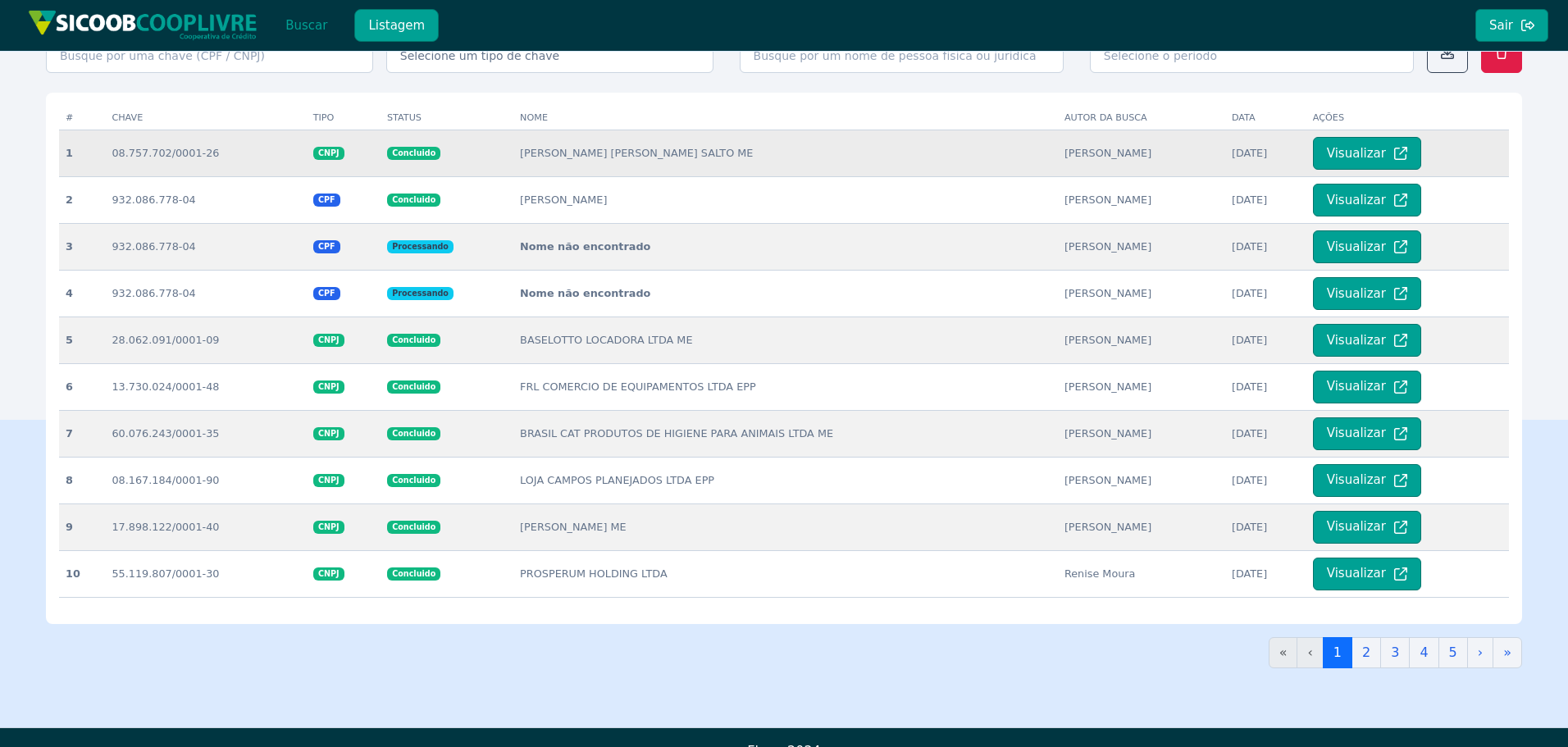
scroll to position [328, 0]
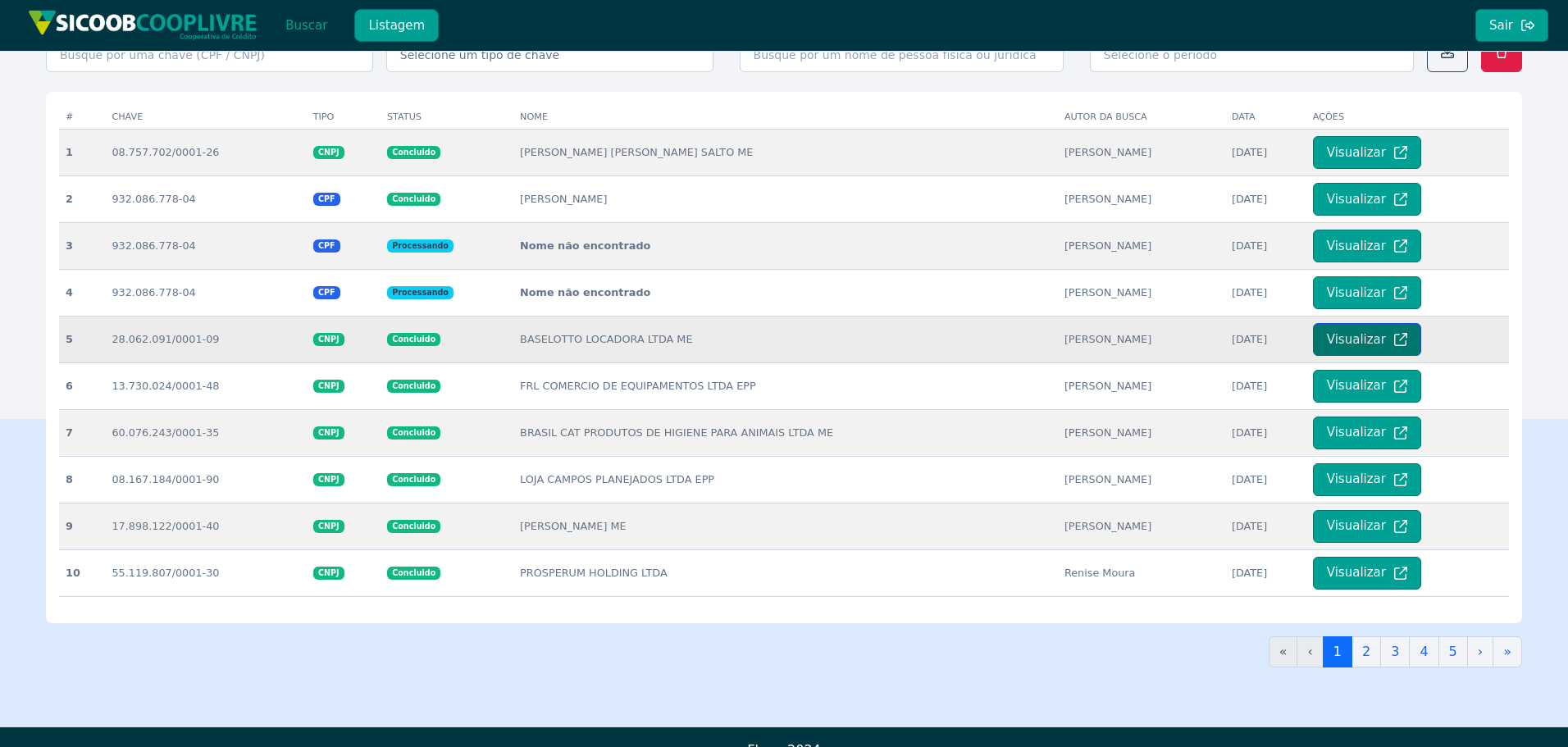
click at [1378, 341] on button "Visualizar" at bounding box center [1367, 338] width 108 height 32
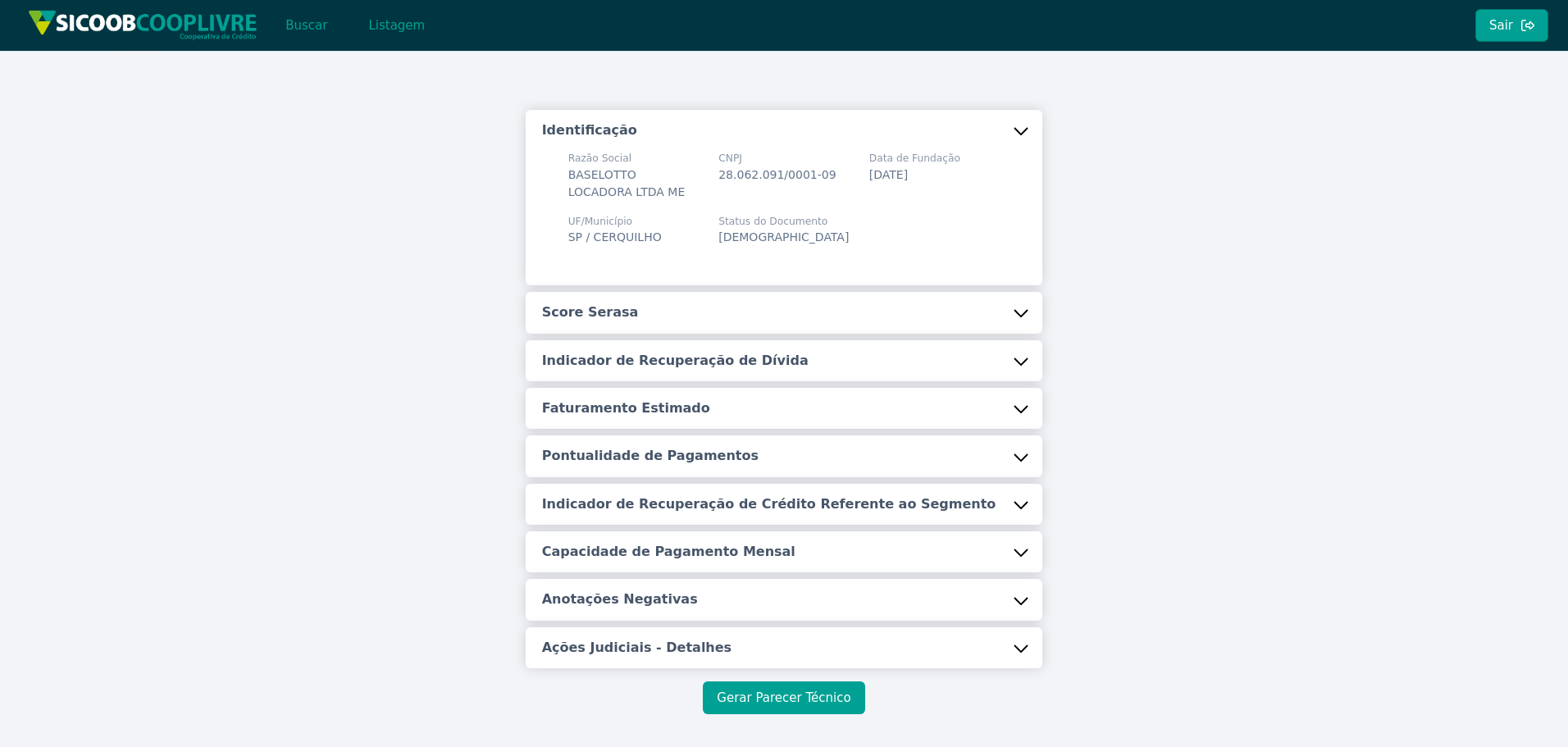
click at [820, 699] on button "Gerar Parecer Técnico" at bounding box center [784, 697] width 161 height 32
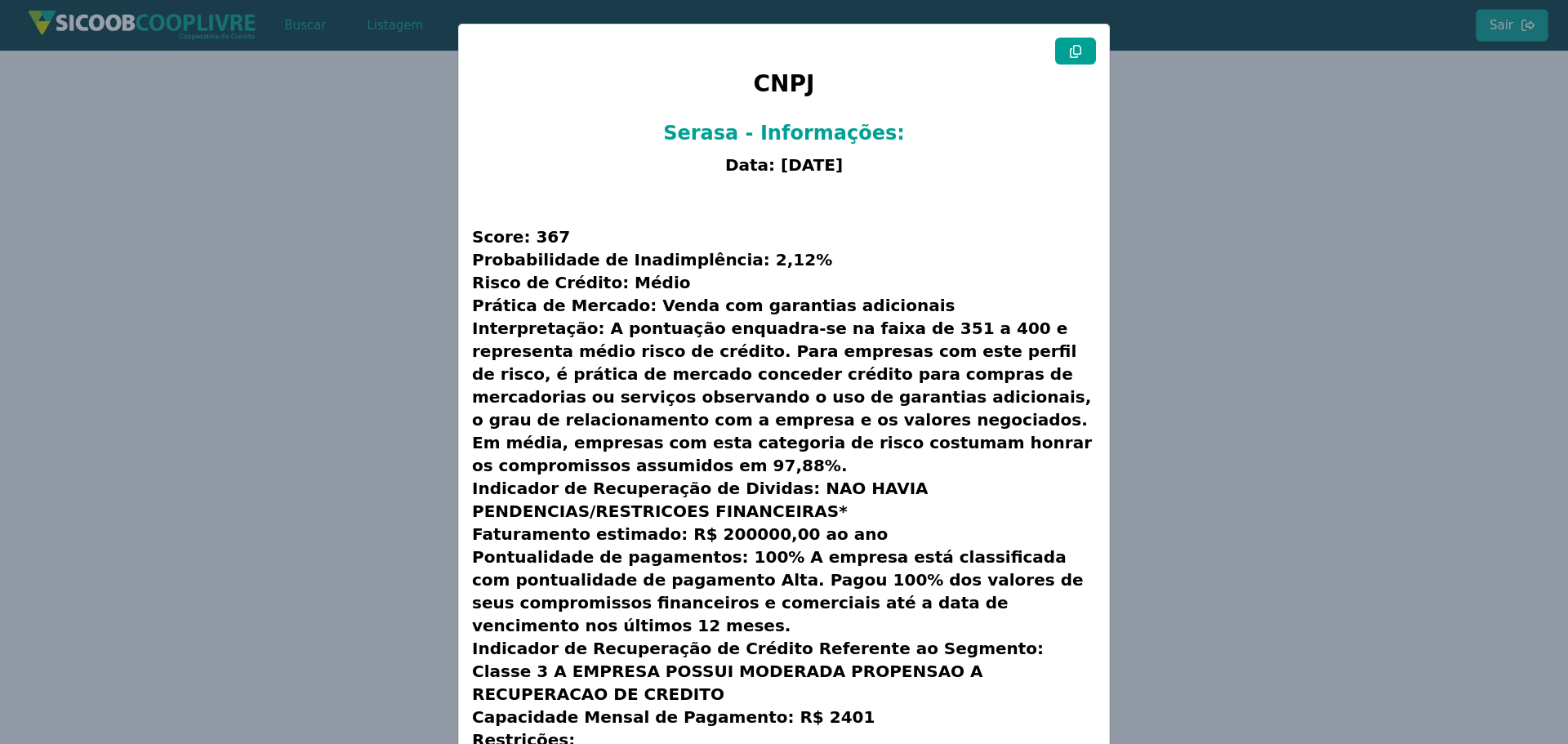
click at [1065, 46] on button at bounding box center [1076, 51] width 41 height 27
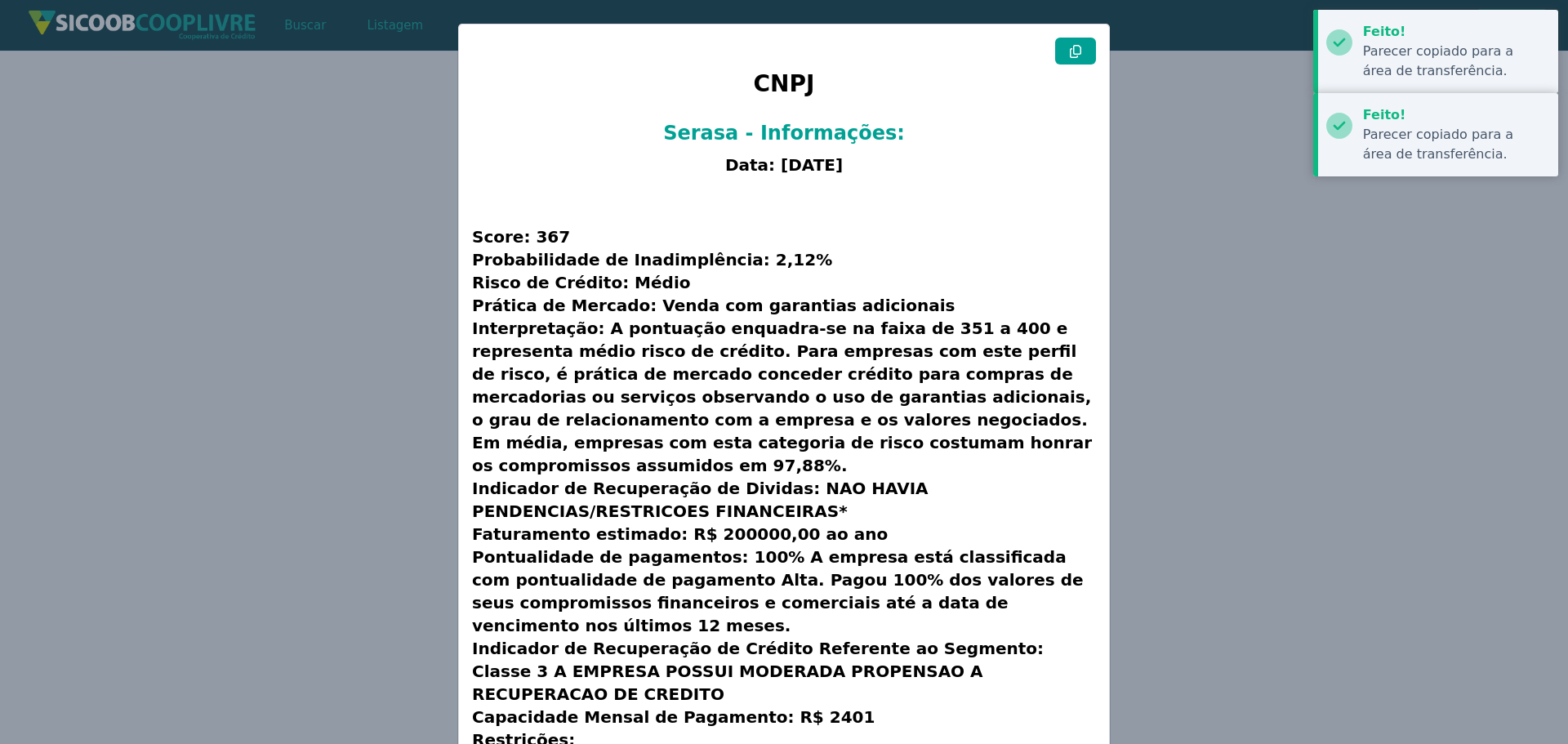
click at [1065, 46] on button at bounding box center [1076, 51] width 41 height 27
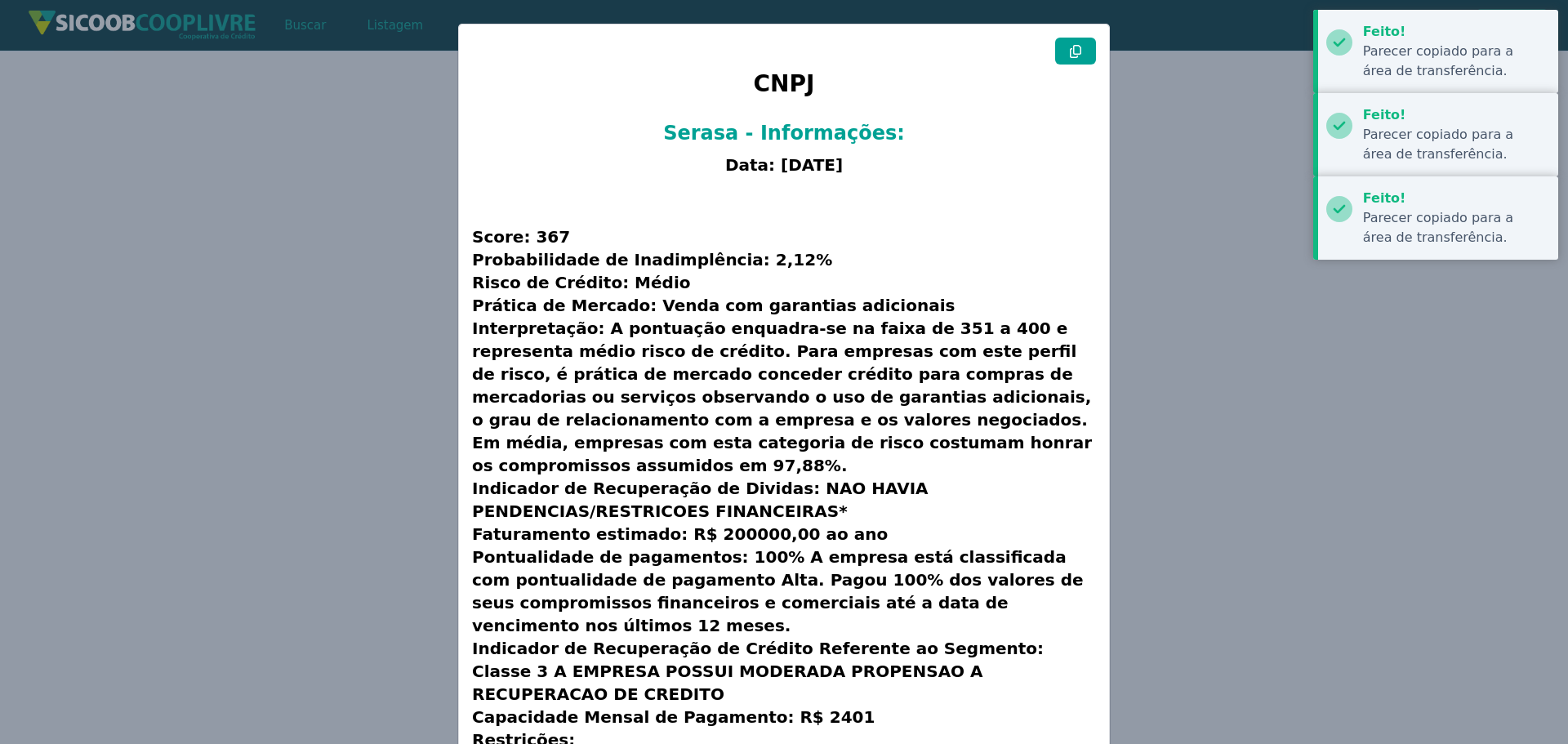
click at [1065, 46] on button at bounding box center [1076, 51] width 41 height 27
